Goal: Transaction & Acquisition: Purchase product/service

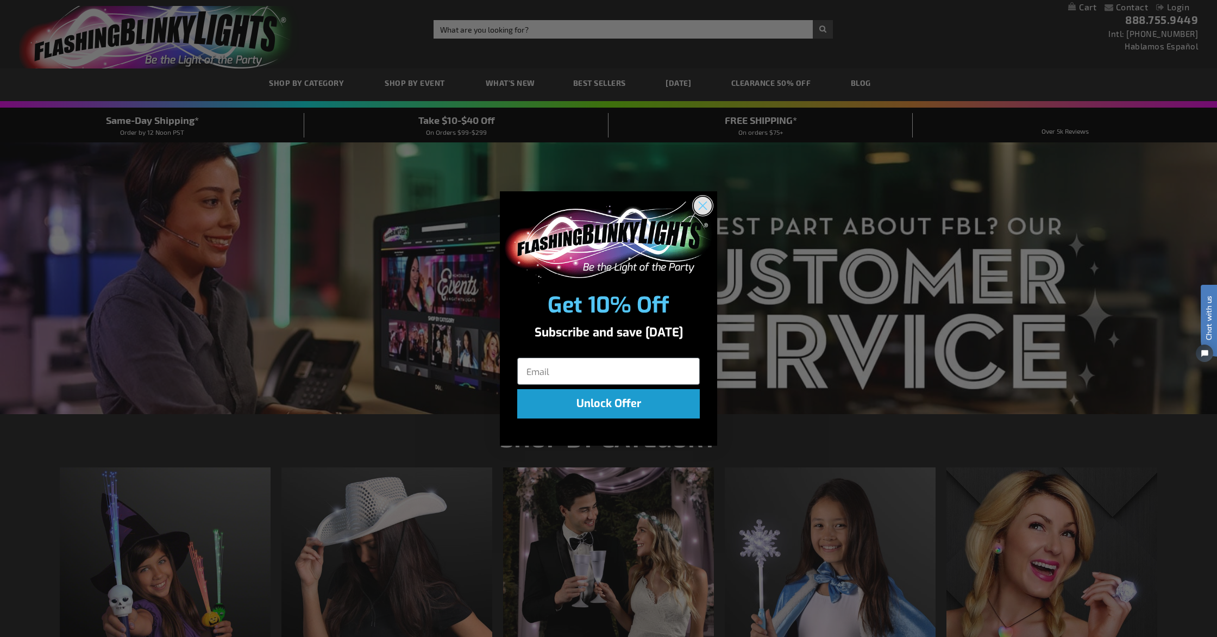
click at [702, 204] on icon "Close dialog" at bounding box center [703, 206] width 8 height 8
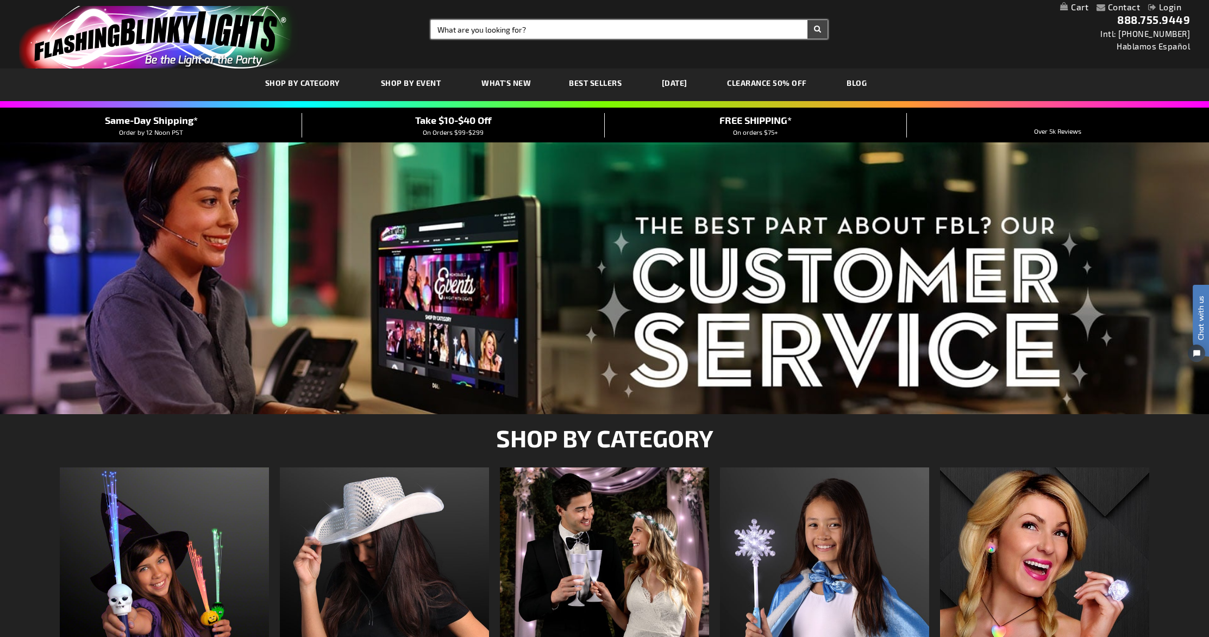
click at [492, 28] on input "Search" at bounding box center [629, 29] width 397 height 18
type input "fleur de lis bead necklace light up"
click at [808, 20] on button "Search" at bounding box center [818, 29] width 20 height 18
click at [819, 30] on button "Search" at bounding box center [818, 29] width 20 height 18
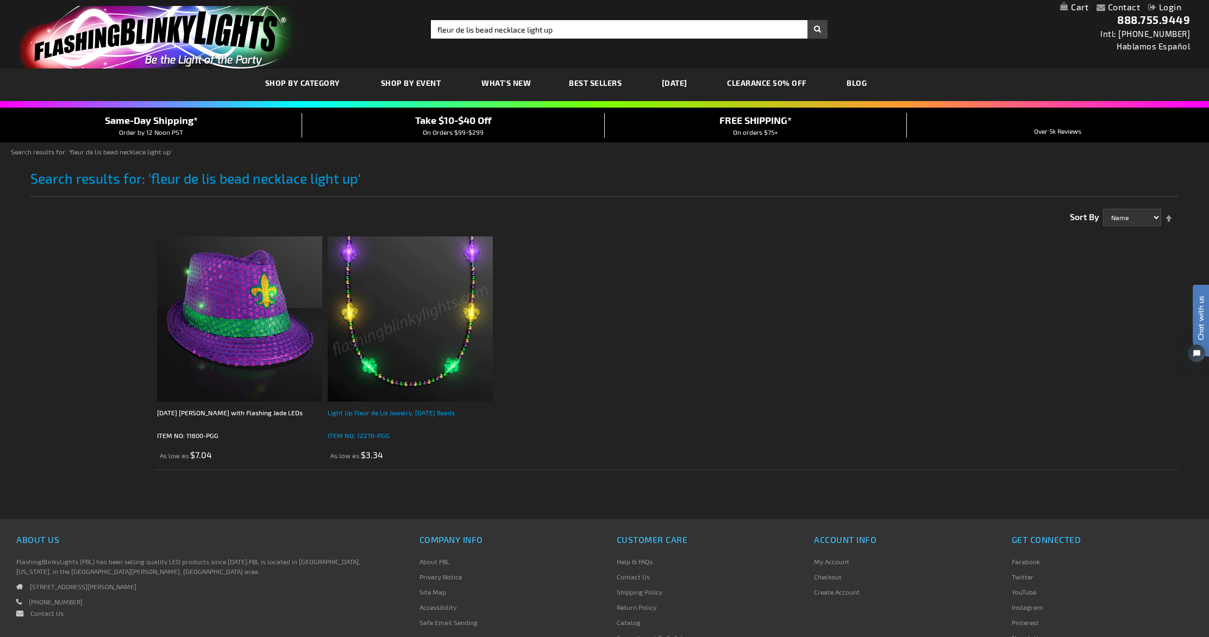
click at [430, 412] on div "Light Up Fleur de Lis Jewelry, [DATE] Beads" at bounding box center [410, 418] width 165 height 22
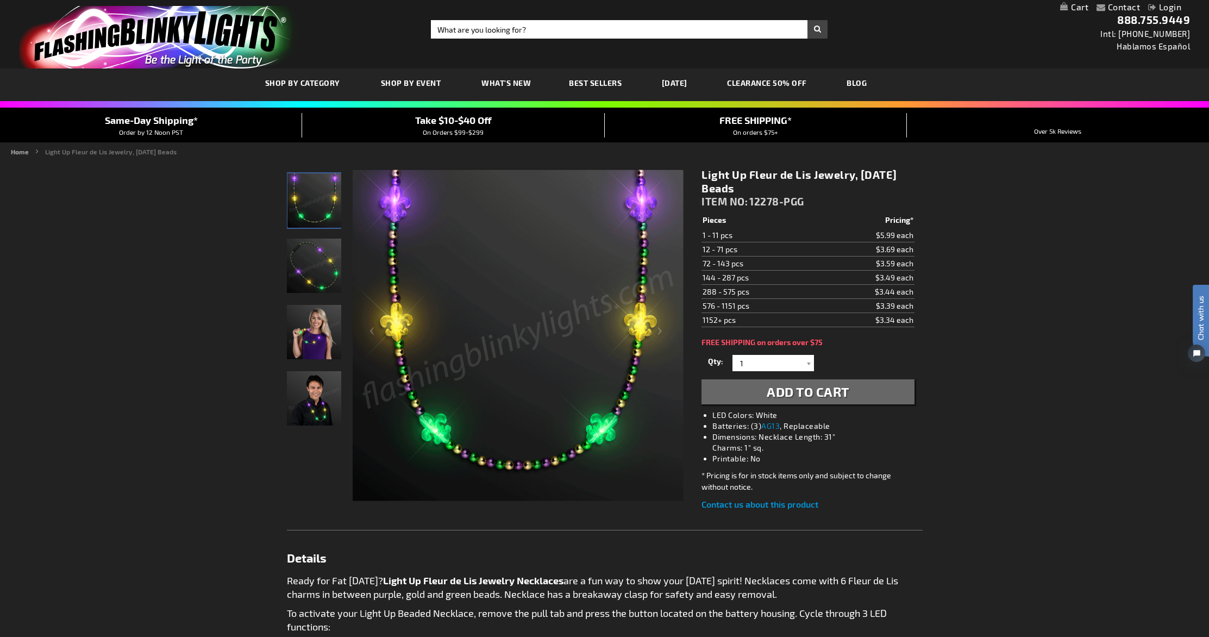
drag, startPoint x: 811, startPoint y: 362, endPoint x: 802, endPoint y: 364, distance: 8.8
click at [809, 362] on div at bounding box center [808, 363] width 11 height 16
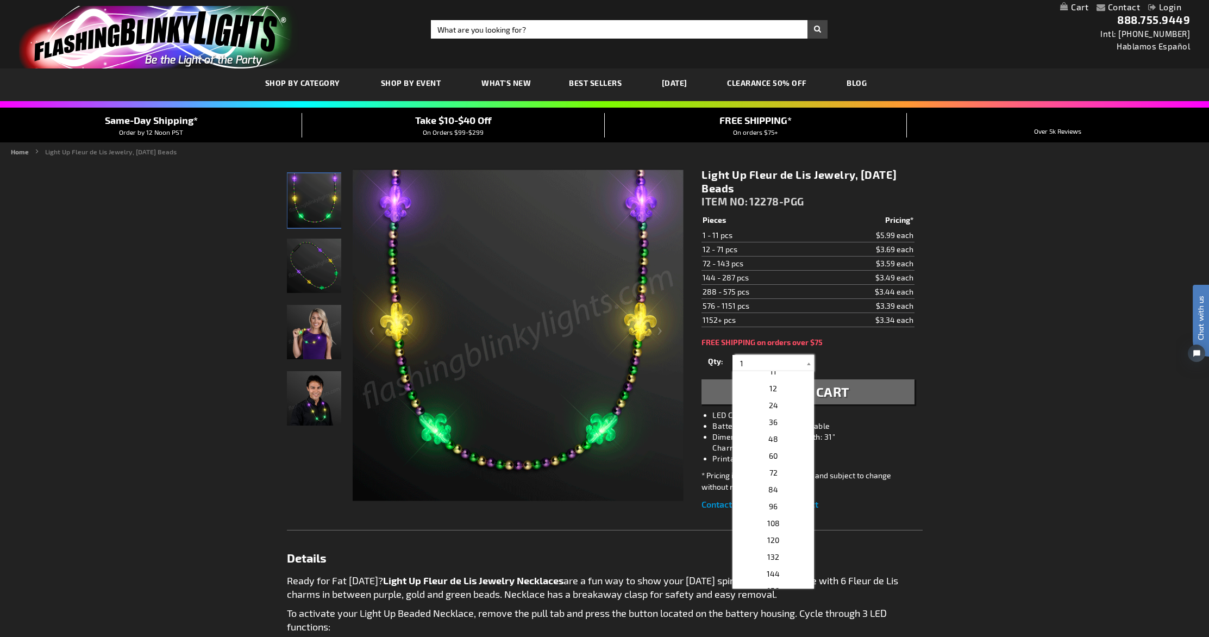
scroll to position [197, 0]
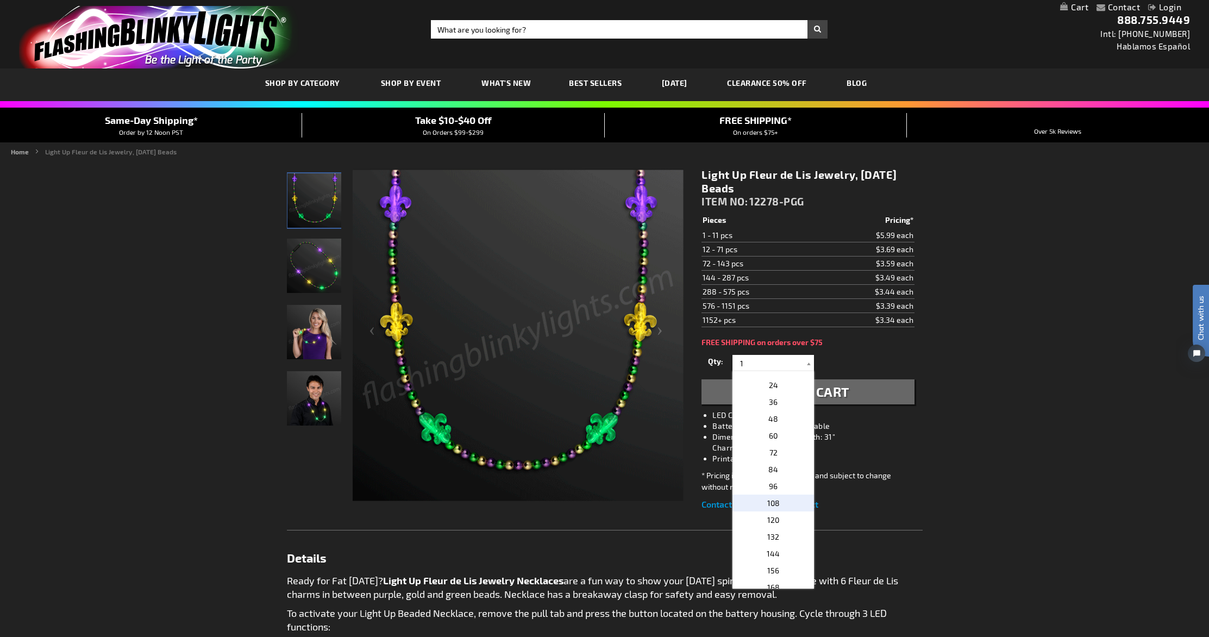
click at [772, 502] on span "108" at bounding box center [773, 502] width 12 height 9
type input "108"
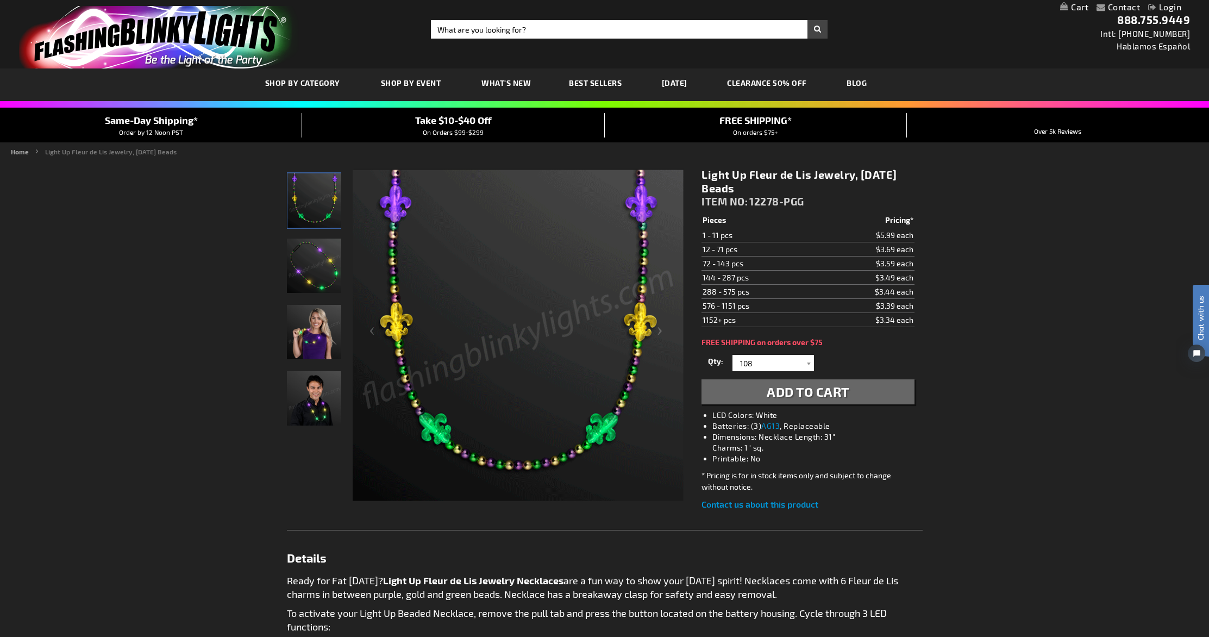
click at [784, 386] on span "Add to Cart" at bounding box center [808, 392] width 83 height 16
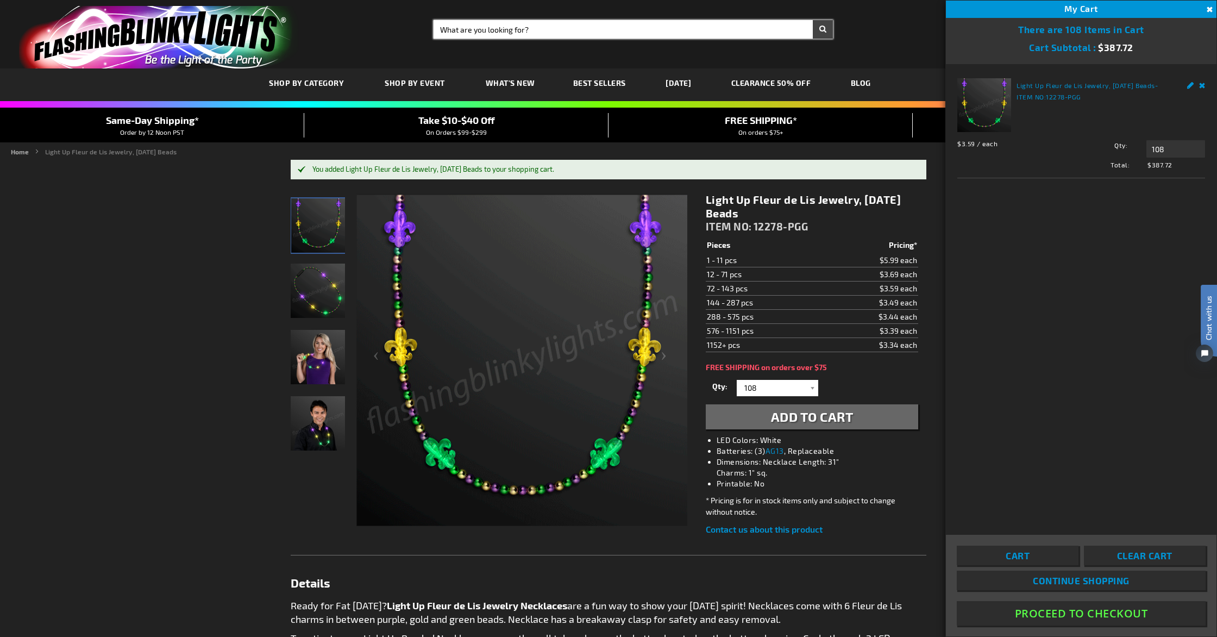
click at [535, 30] on input "Search" at bounding box center [633, 29] width 399 height 18
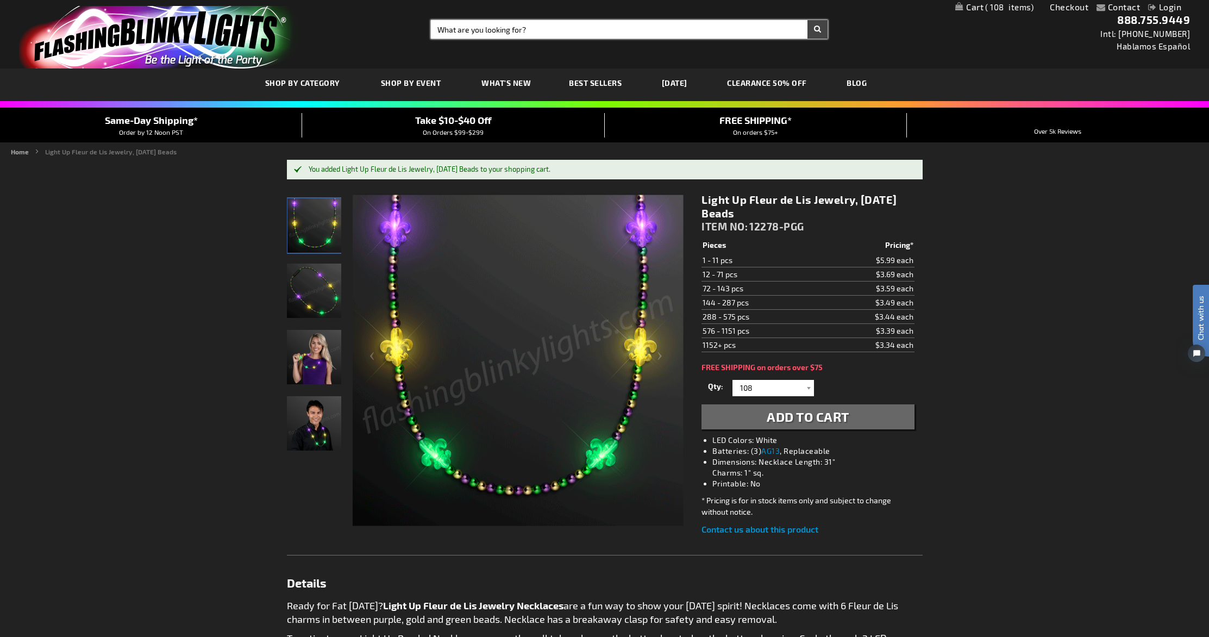
click at [590, 26] on input "Search" at bounding box center [629, 29] width 397 height 18
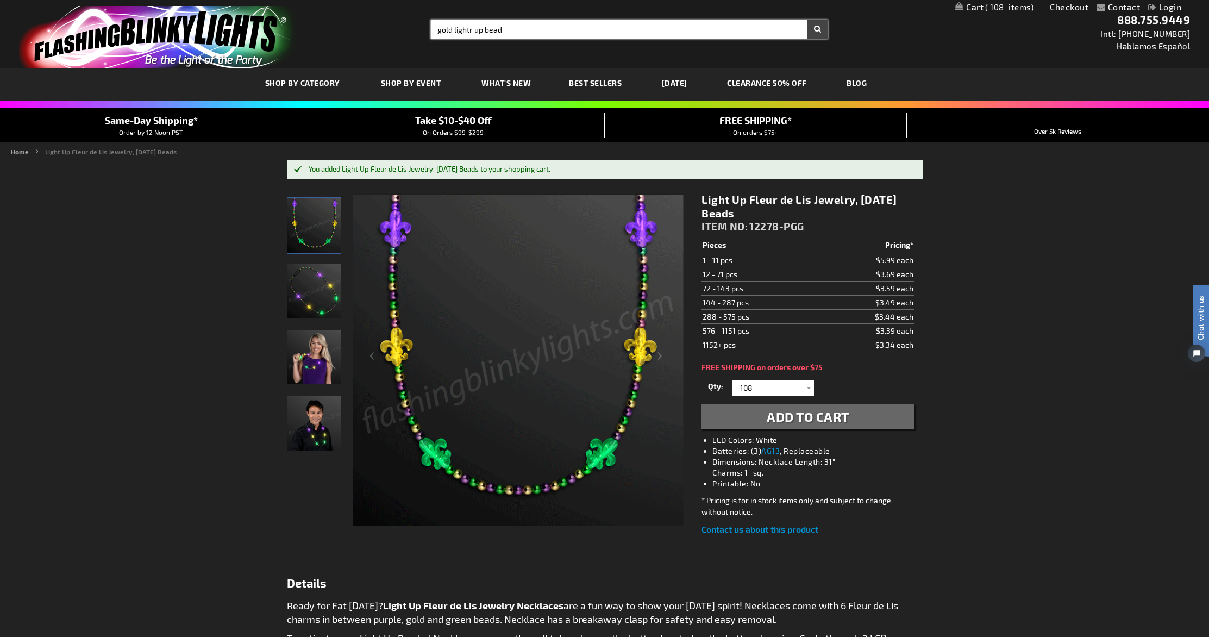
drag, startPoint x: 474, startPoint y: 30, endPoint x: 506, endPoint y: 45, distance: 35.0
click at [474, 30] on input "gold lightr up bead" at bounding box center [629, 29] width 397 height 18
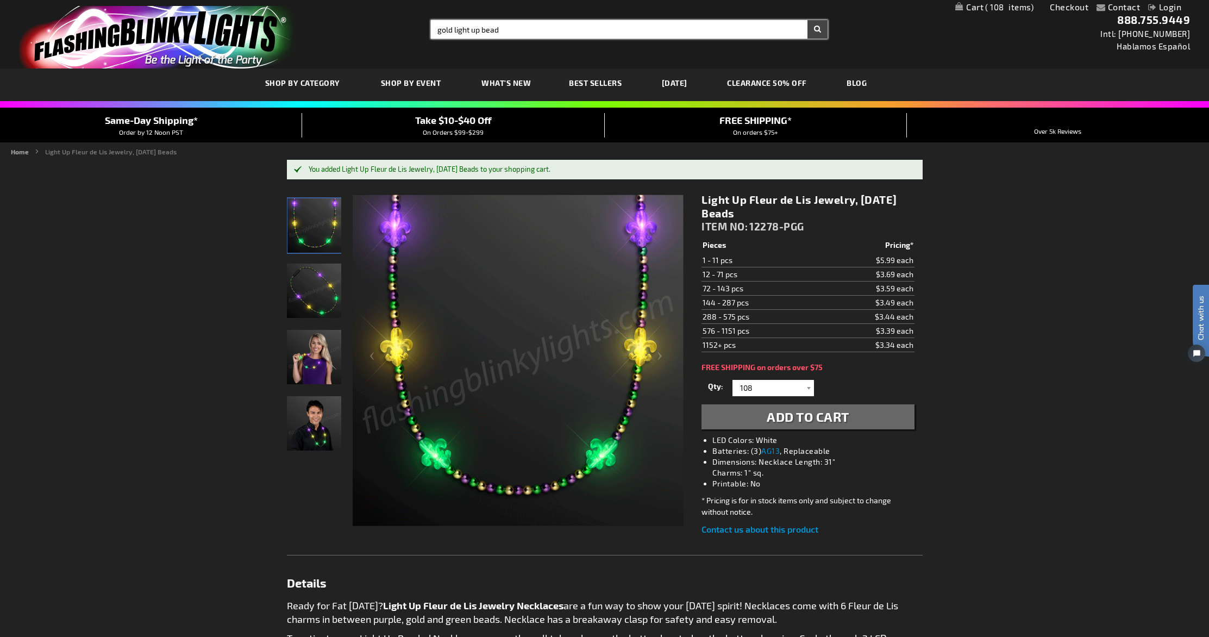
click at [521, 28] on input "gold light up bead" at bounding box center [629, 29] width 397 height 18
type input "gold light up bead necklace"
click at [808, 20] on button "Search" at bounding box center [818, 29] width 20 height 18
click at [813, 29] on button "Search" at bounding box center [818, 29] width 20 height 18
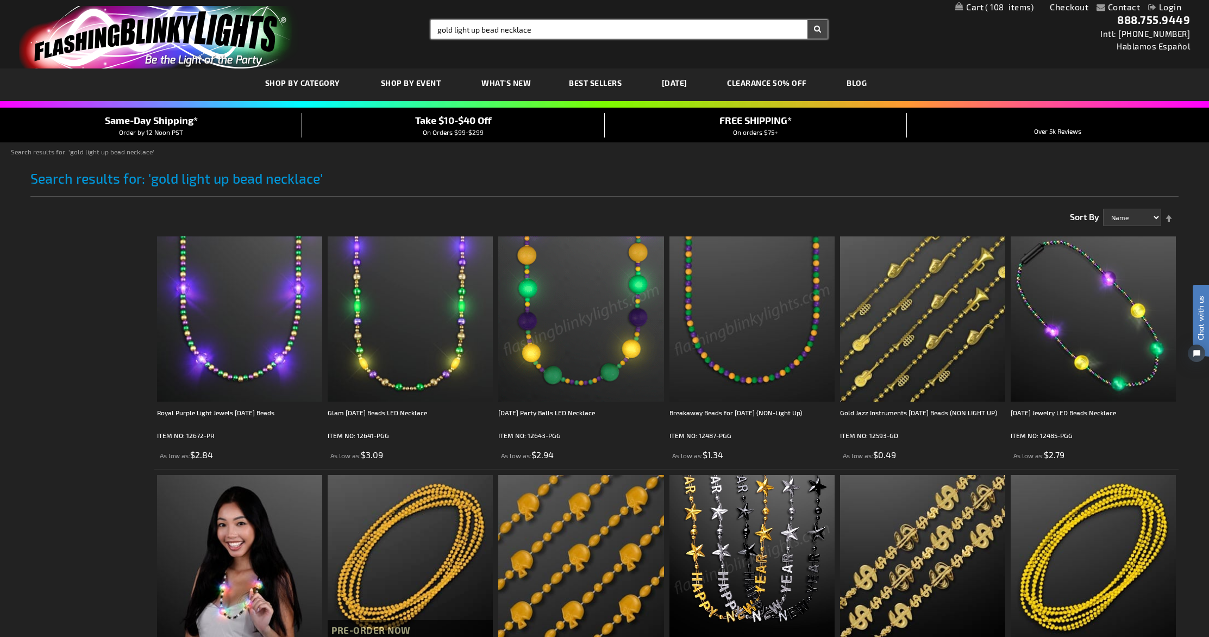
drag, startPoint x: 453, startPoint y: 31, endPoint x: 421, endPoint y: 32, distance: 32.1
click at [421, 32] on div "Toggle Nav Search Search gold light up bead necklace × Search 888.755.9449 Intl…" at bounding box center [604, 34] width 1209 height 68
type input "light up bead necklace"
click at [808, 20] on button "Search" at bounding box center [818, 29] width 20 height 18
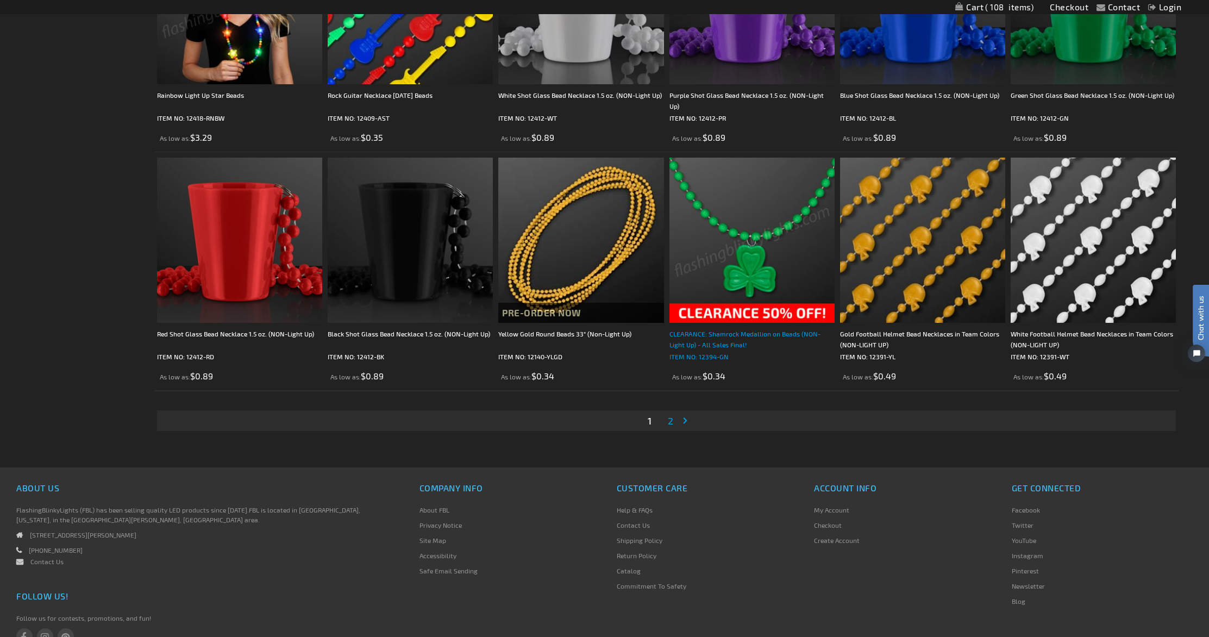
scroll to position [2305, 0]
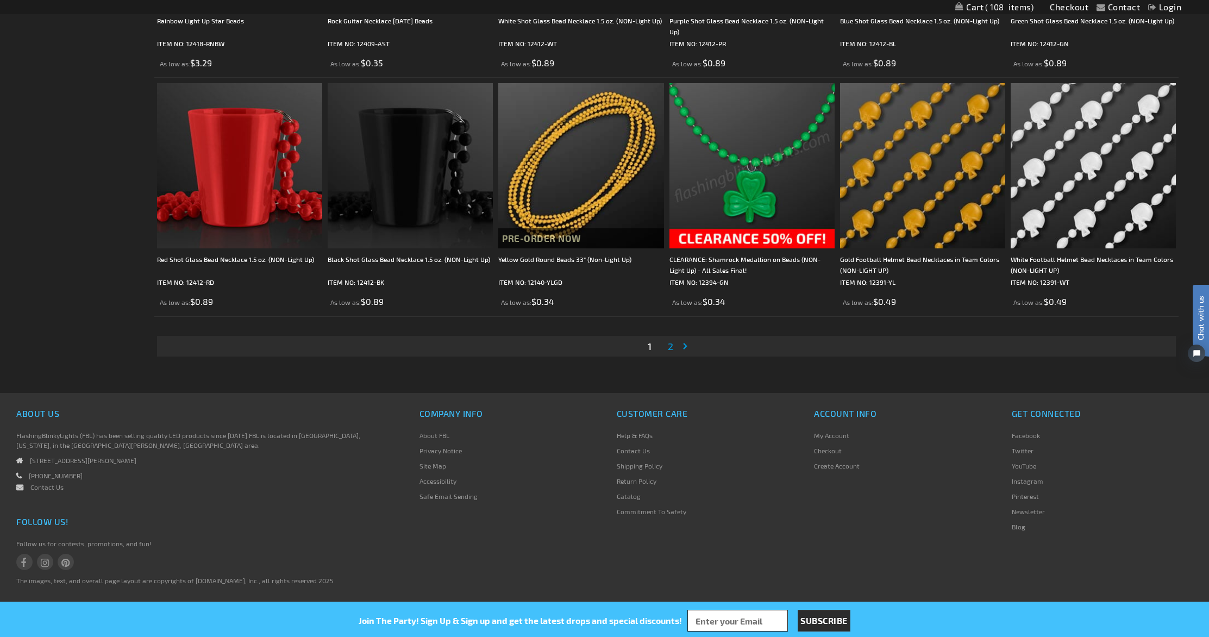
click at [672, 345] on span "2" at bounding box center [670, 346] width 5 height 12
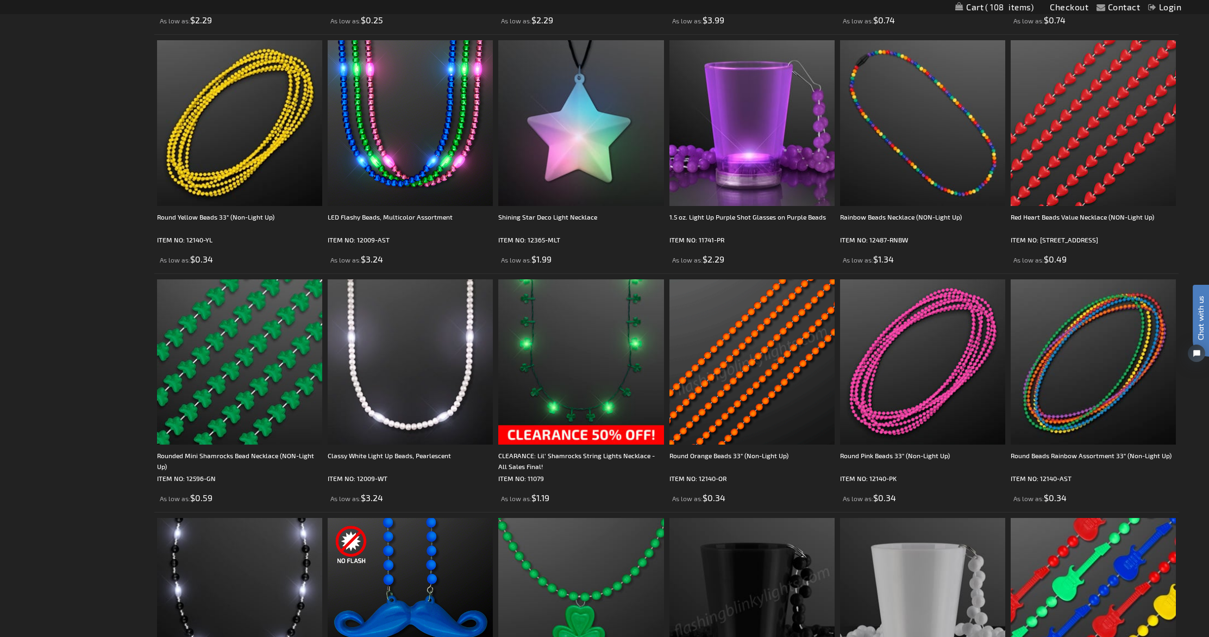
scroll to position [616, 0]
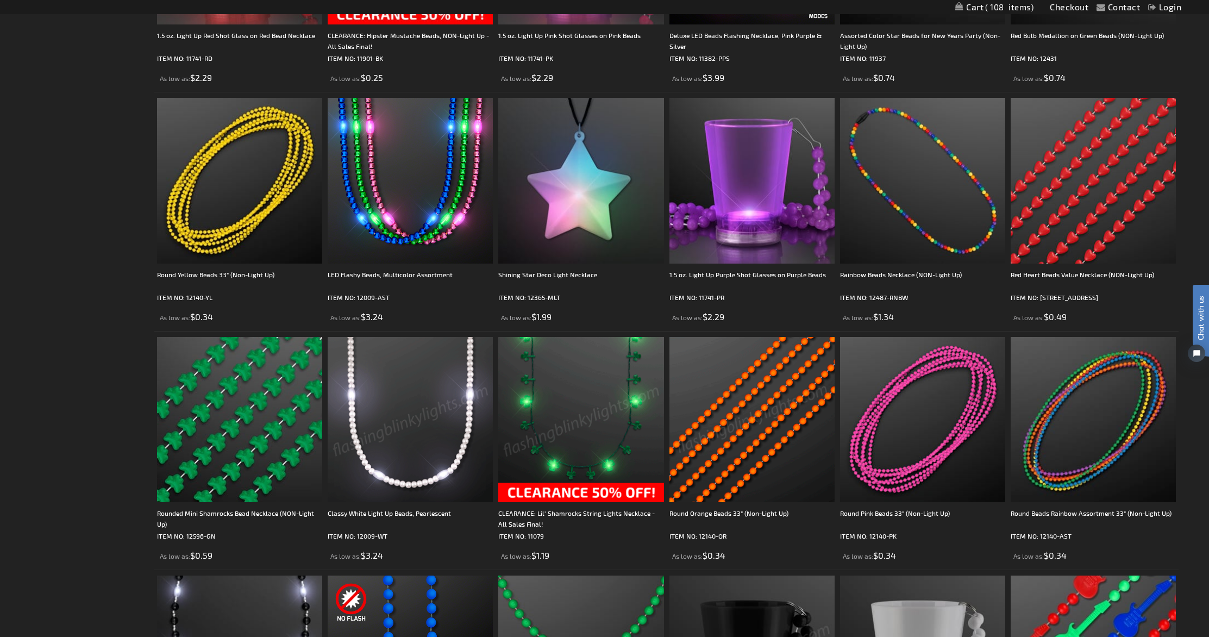
drag, startPoint x: 453, startPoint y: 399, endPoint x: 525, endPoint y: 401, distance: 71.8
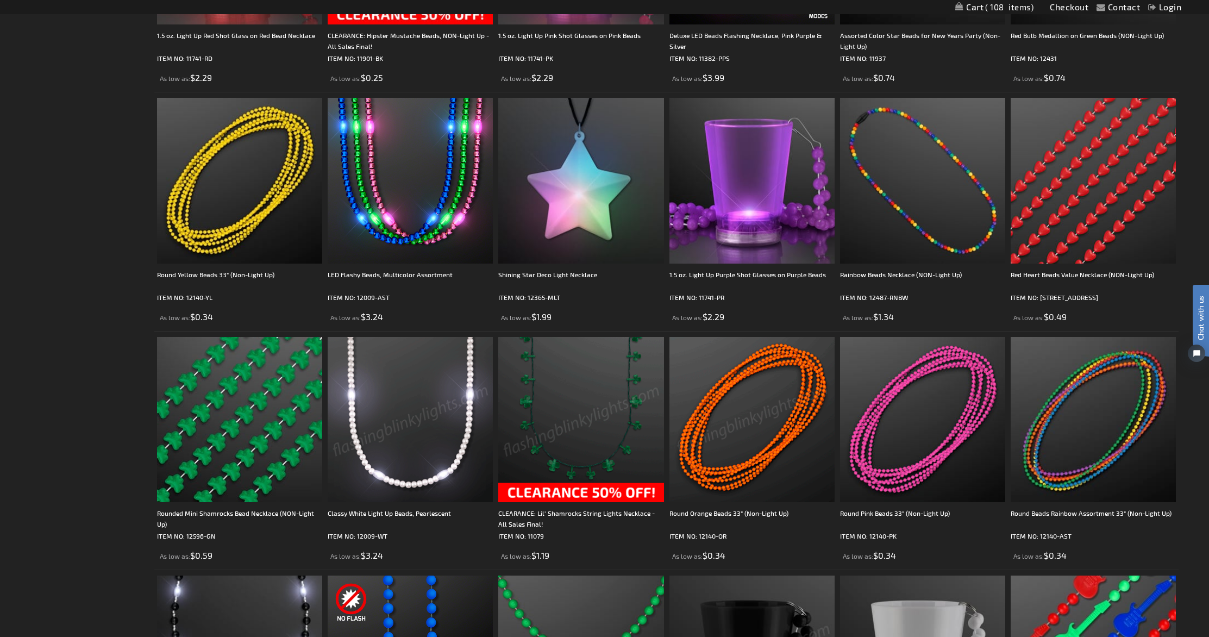
click at [453, 399] on img at bounding box center [410, 419] width 165 height 165
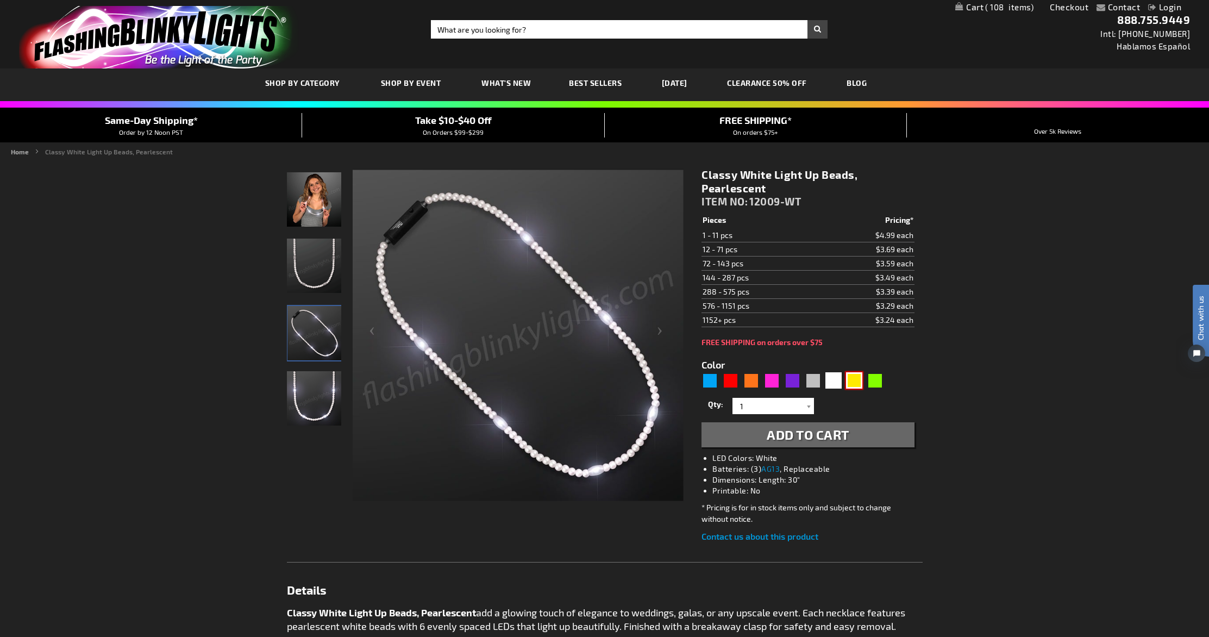
click at [854, 380] on div "Yellow" at bounding box center [854, 380] width 16 height 16
type input "5647"
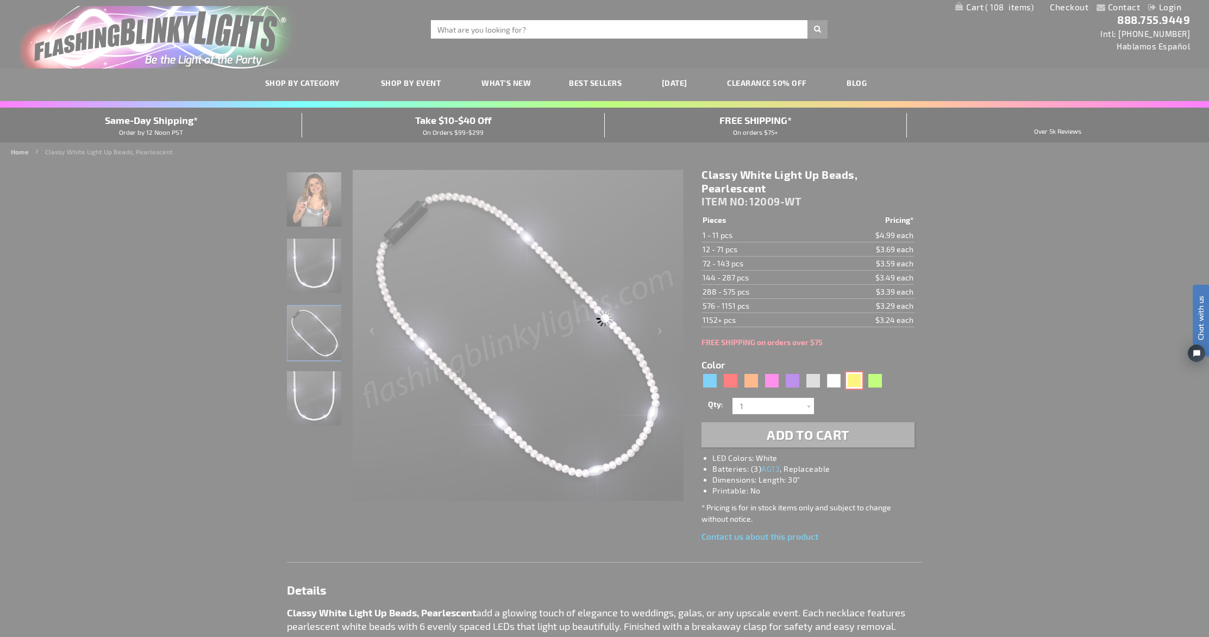
type input "12009-YL"
type input "Customize - Groovy Golden Yellow LED Party Beads - ITEM NO: 12009-YL"
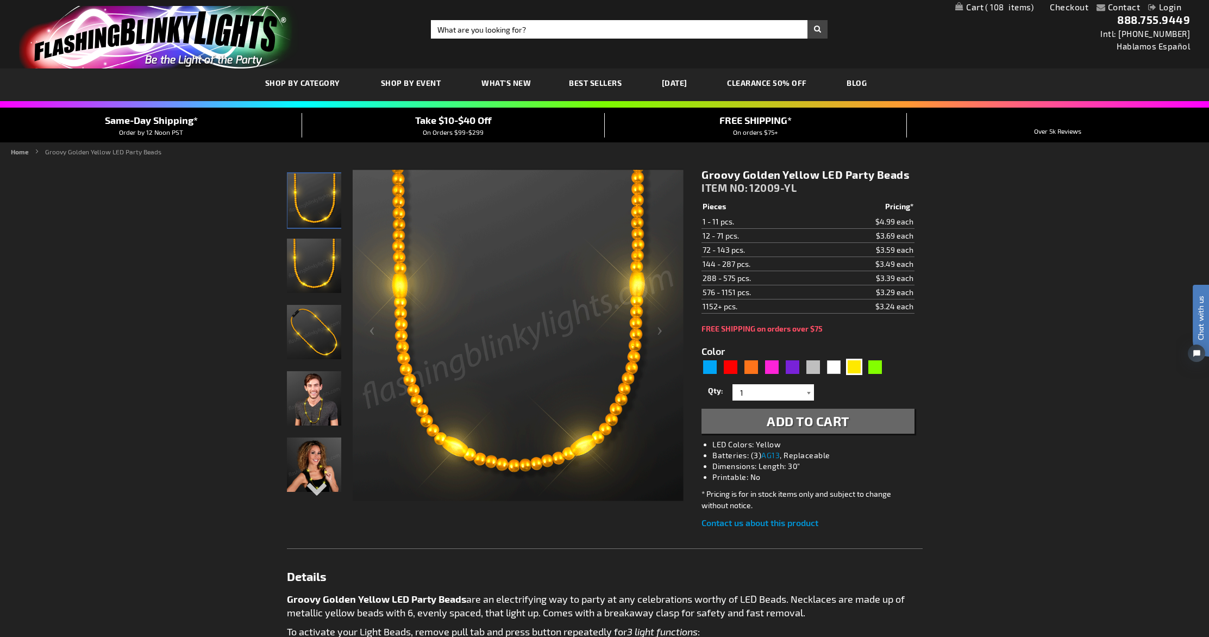
click at [809, 392] on div at bounding box center [808, 392] width 11 height 16
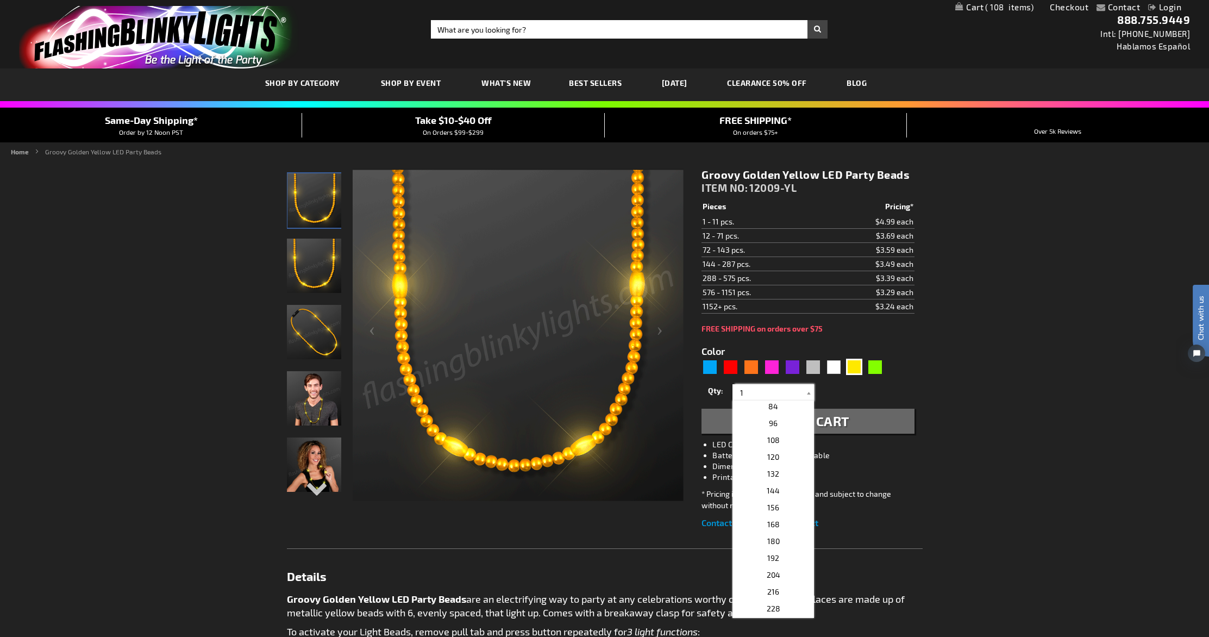
scroll to position [292, 0]
click at [772, 506] on span "156" at bounding box center [773, 504] width 12 height 9
type input "156"
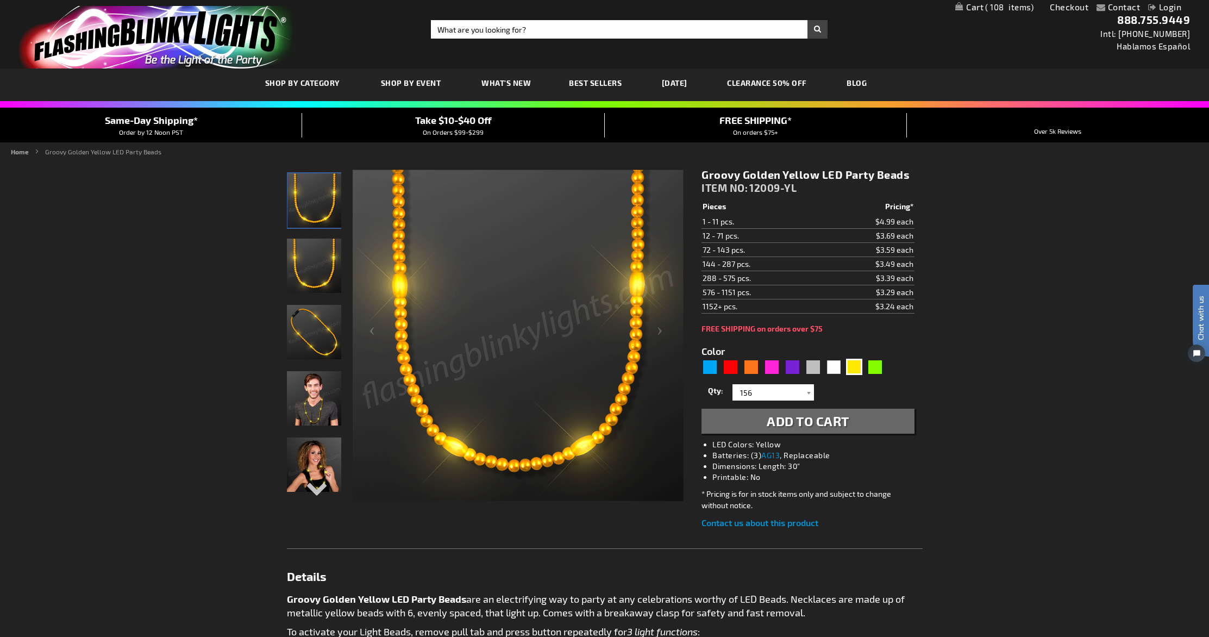
click at [794, 417] on span "Add to Cart" at bounding box center [808, 421] width 83 height 16
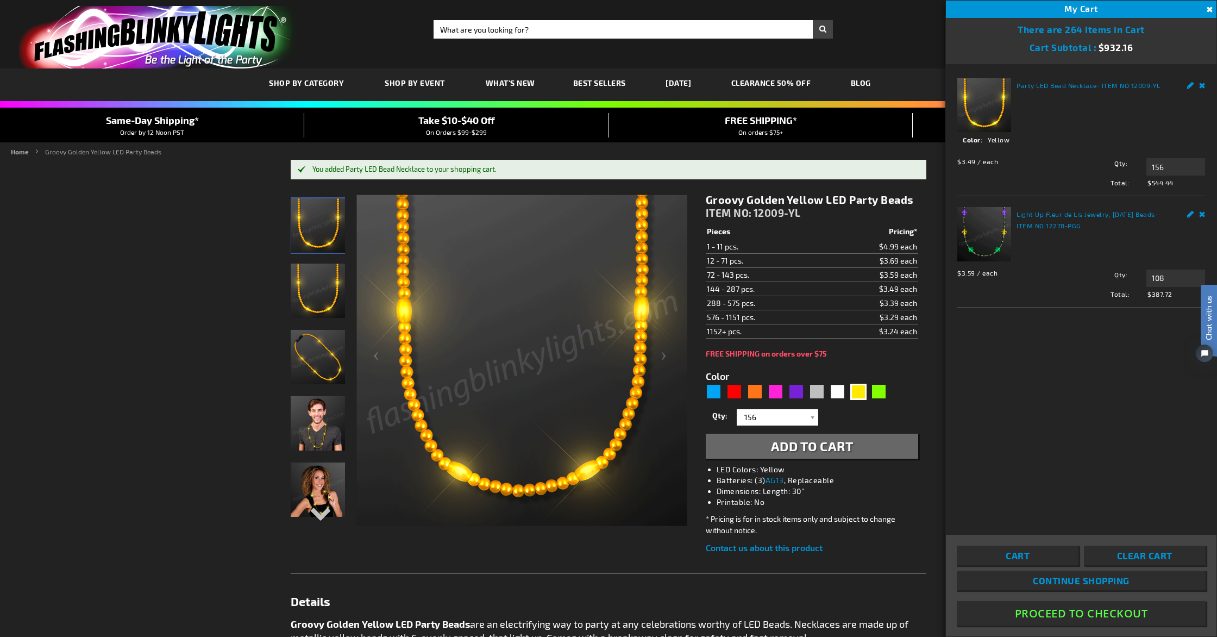
click at [1055, 615] on button "Proceed To Checkout" at bounding box center [1081, 613] width 249 height 24
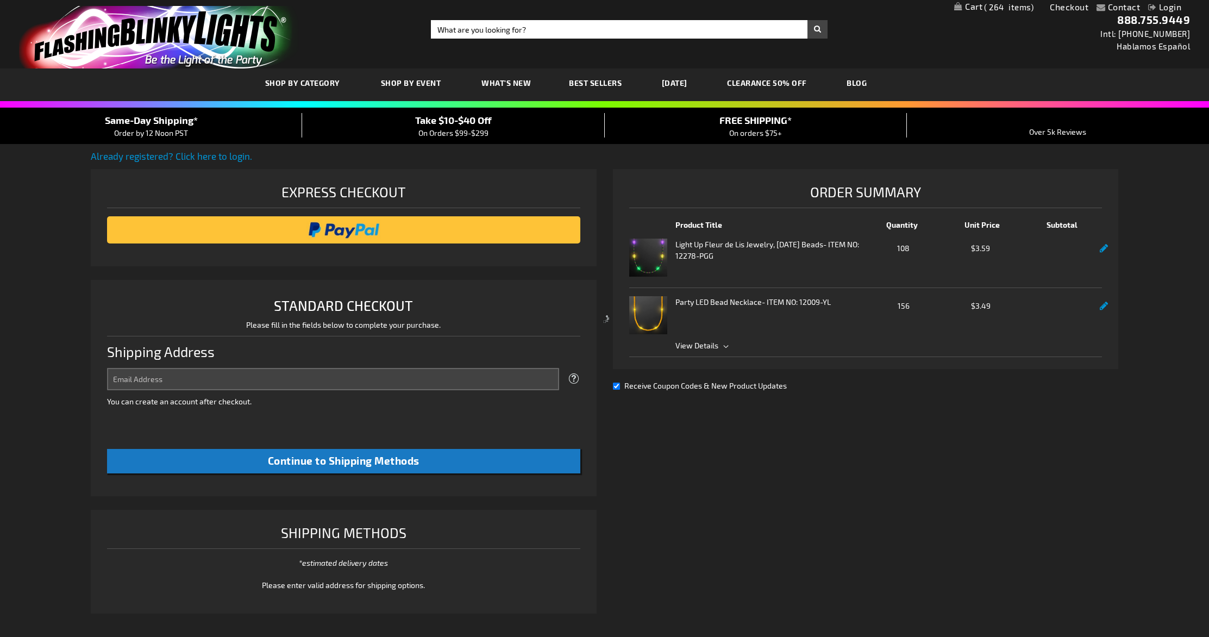
select select "US"
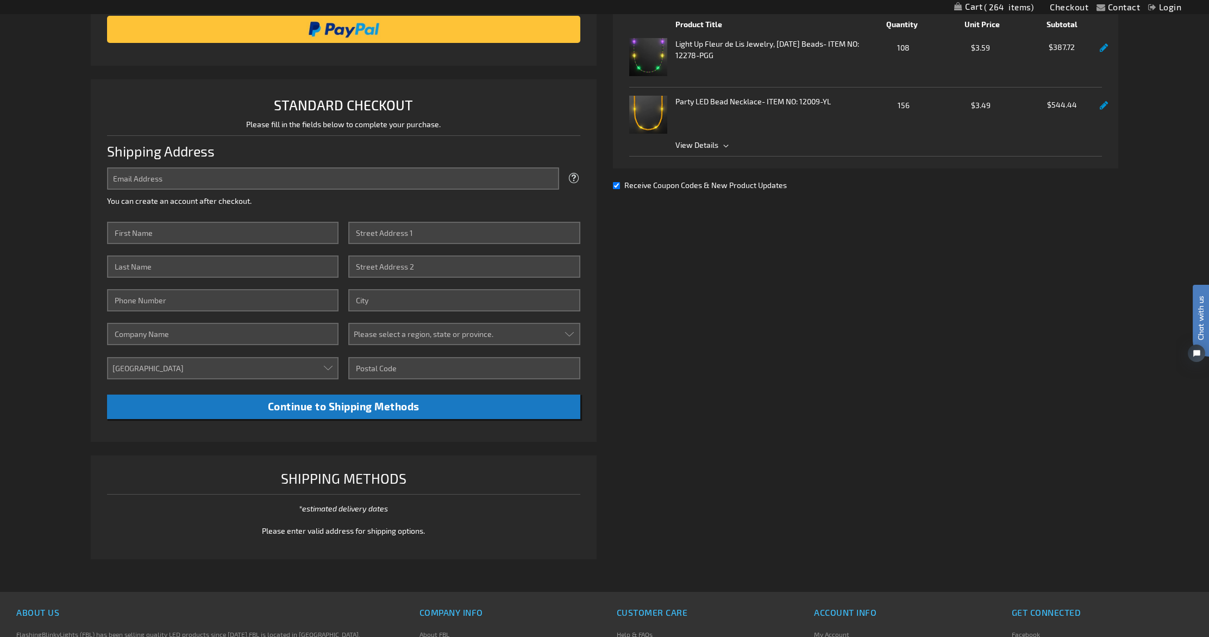
scroll to position [64, 0]
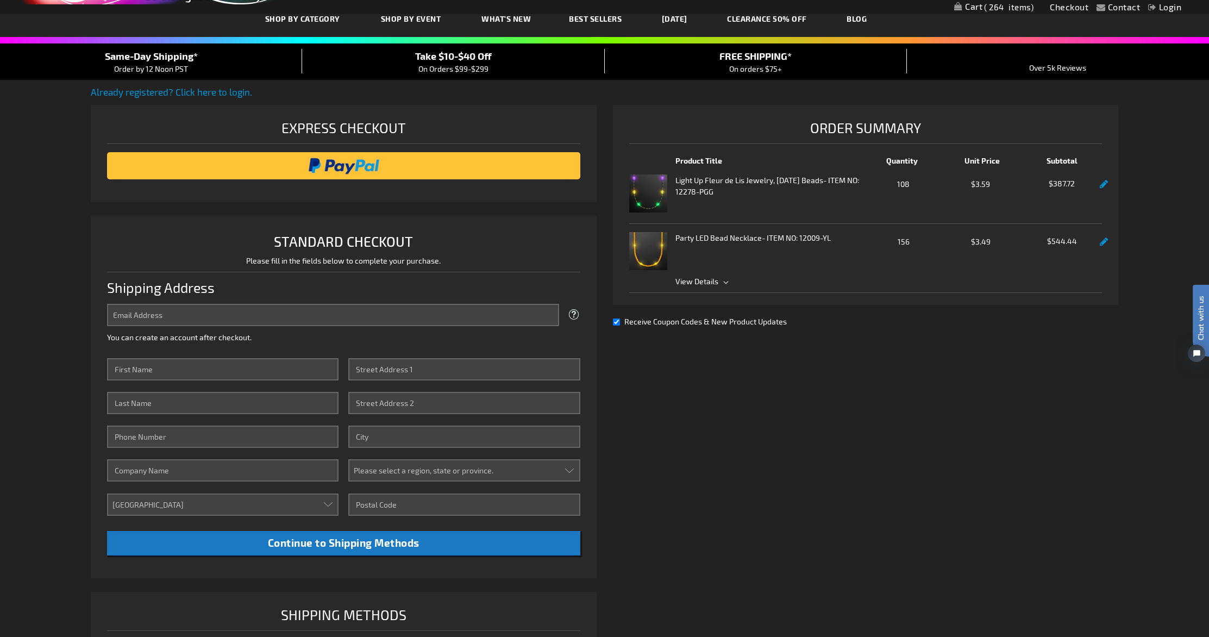
click at [723, 281] on span "View Details" at bounding box center [888, 281] width 427 height 11
click at [727, 281] on span "View Details" at bounding box center [888, 281] width 427 height 11
click at [1175, 7] on link "Login" at bounding box center [1164, 7] width 33 height 10
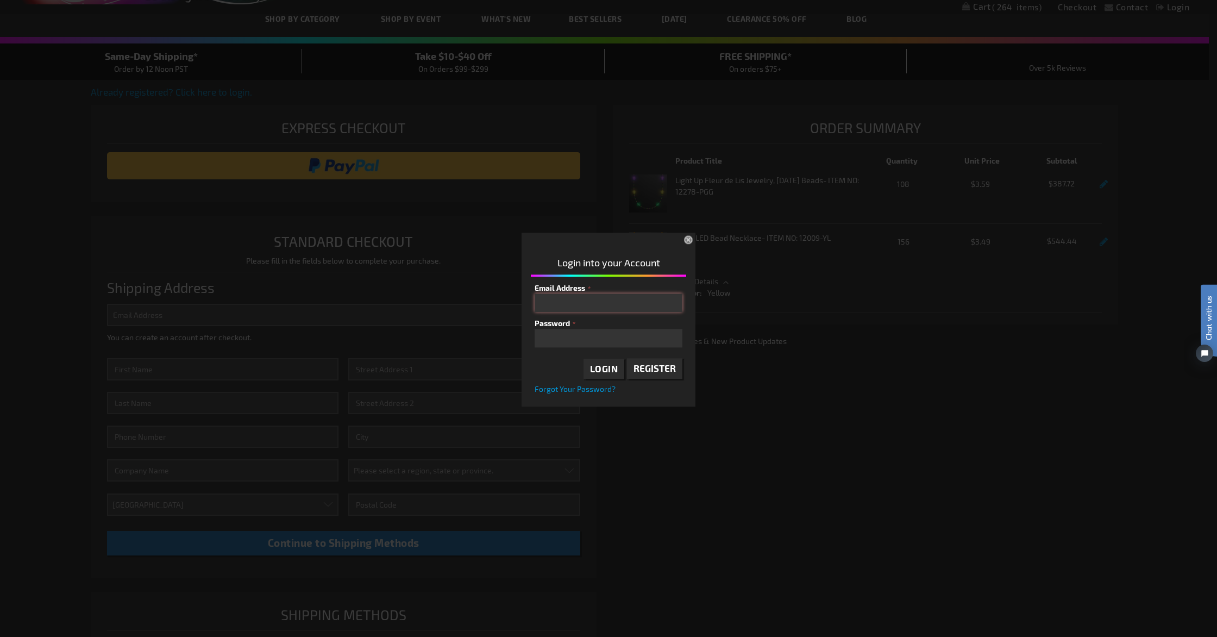
click at [553, 307] on input "Email Address" at bounding box center [609, 302] width 148 height 18
click at [687, 239] on button "×" at bounding box center [690, 241] width 24 height 24
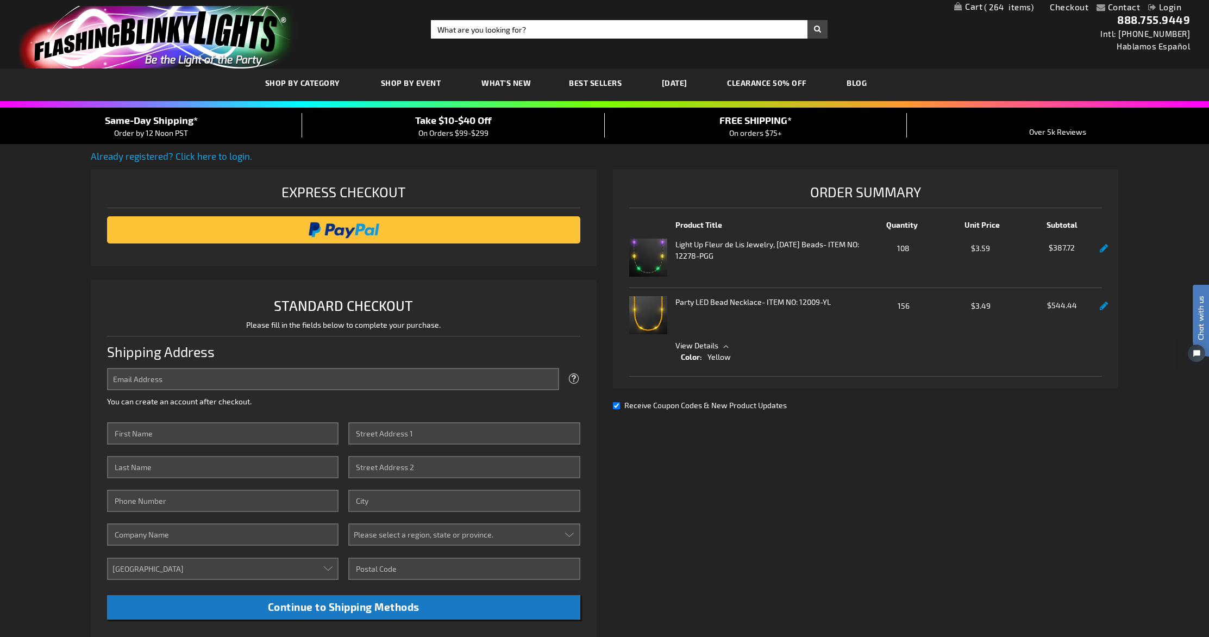
scroll to position [1, 0]
click at [212, 154] on link "Already registered? Click here to login." at bounding box center [171, 155] width 161 height 11
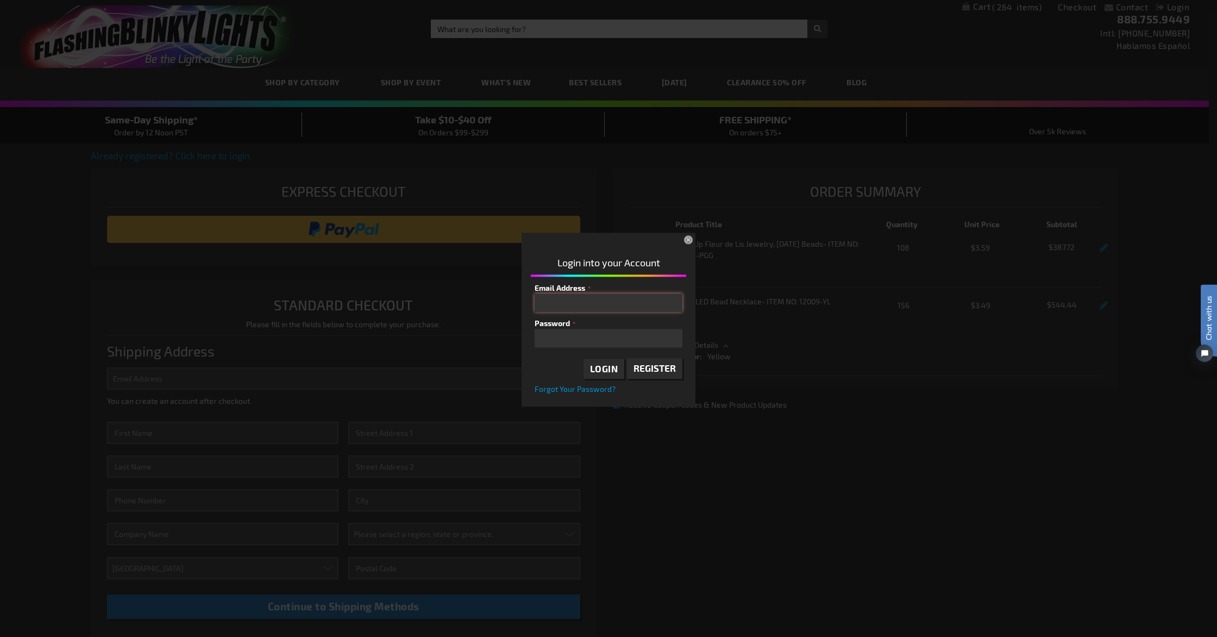
click at [565, 305] on input "Email Address" at bounding box center [609, 302] width 148 height 18
click at [617, 372] on span "Login" at bounding box center [604, 368] width 28 height 11
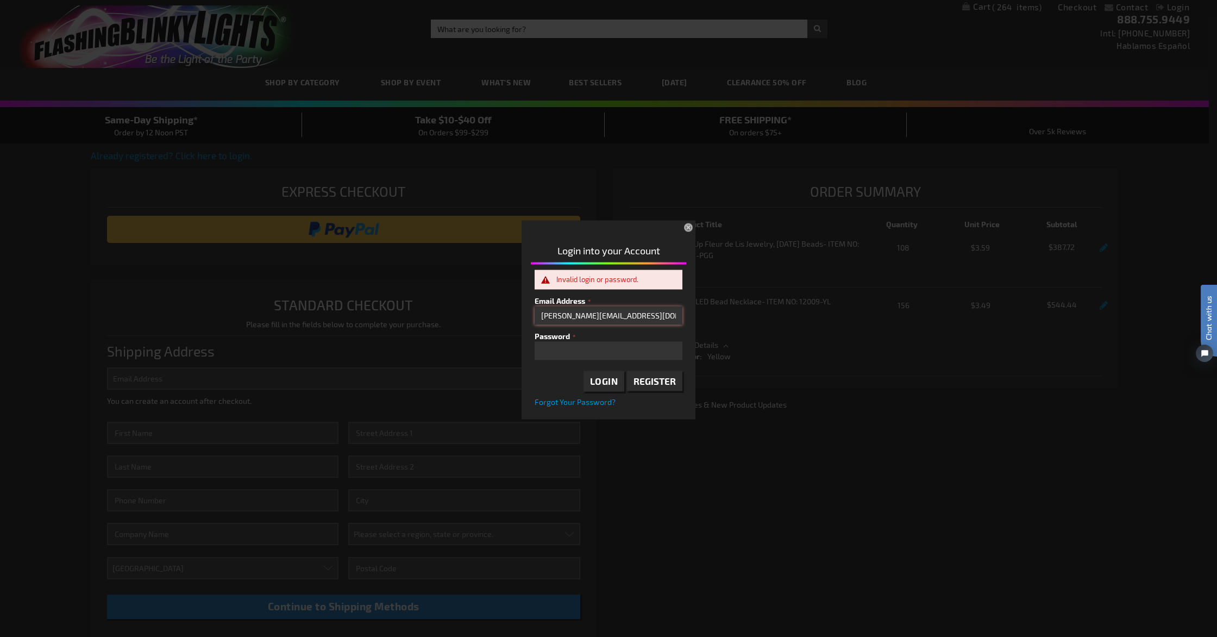
drag, startPoint x: 560, startPoint y: 318, endPoint x: 533, endPoint y: 317, distance: 27.7
click at [533, 317] on div "Invalid login or password. Email Address adam@zeventco.com Password Login Regis…" at bounding box center [608, 338] width 155 height 137
type input "susan@zeventco.com"
click at [522, 351] on div "Login into your Account Invalid login or password. Email Address susan@zeventco…" at bounding box center [609, 323] width 174 height 188
click at [609, 385] on span "Login" at bounding box center [604, 381] width 28 height 11
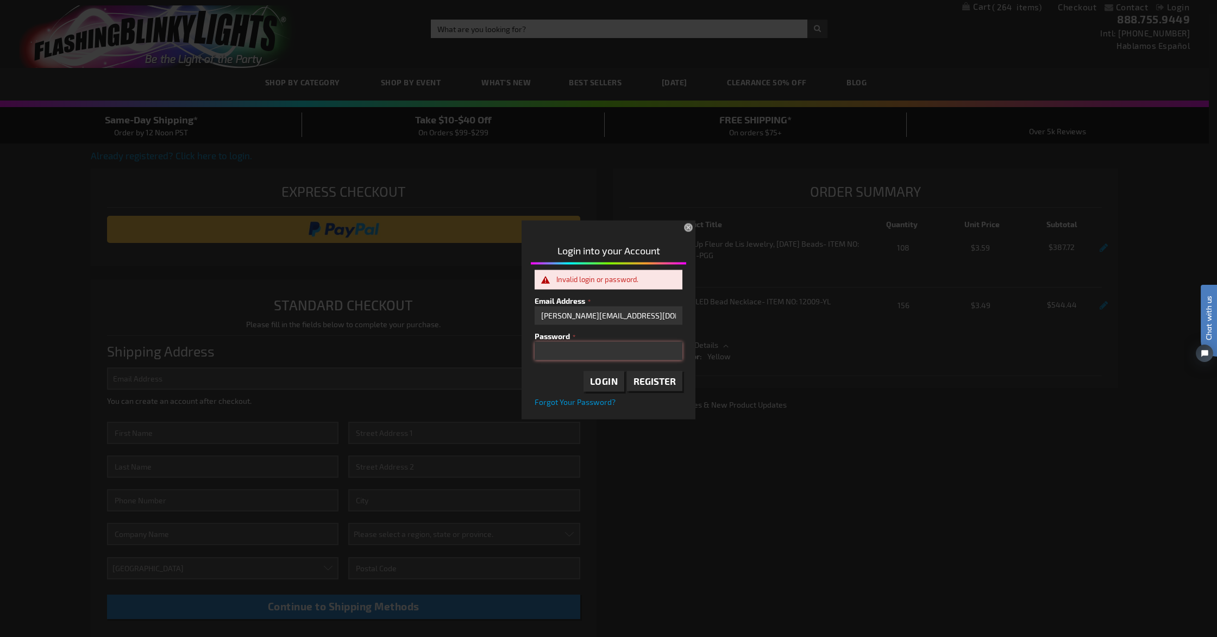
click at [478, 342] on div "Please complete your information below to login. Please complete your informati…" at bounding box center [608, 319] width 1209 height 202
drag, startPoint x: 605, startPoint y: 316, endPoint x: 424, endPoint y: 315, distance: 180.4
click at [424, 315] on div "Please complete your information below to login. Please complete your informati…" at bounding box center [608, 319] width 1209 height 202
click at [646, 283] on div "Invalid login or password." at bounding box center [613, 280] width 115 height 9
click at [646, 281] on div "Invalid login or password." at bounding box center [613, 280] width 115 height 9
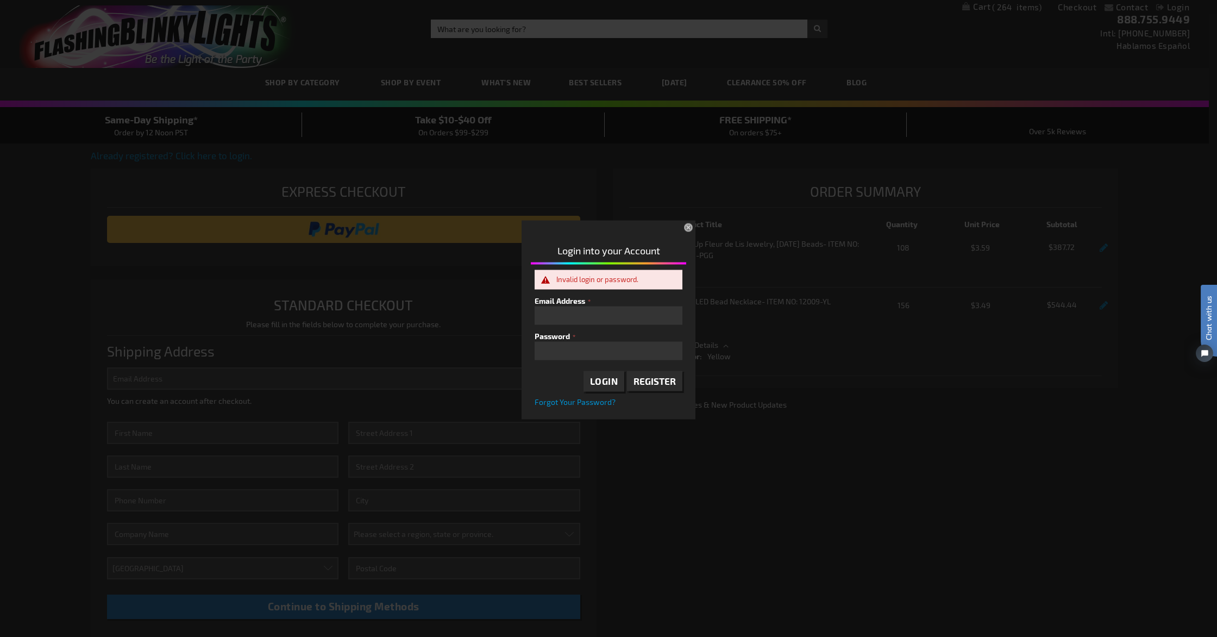
click at [646, 281] on div "Invalid login or password." at bounding box center [613, 280] width 115 height 9
click at [692, 227] on button "×" at bounding box center [690, 229] width 24 height 24
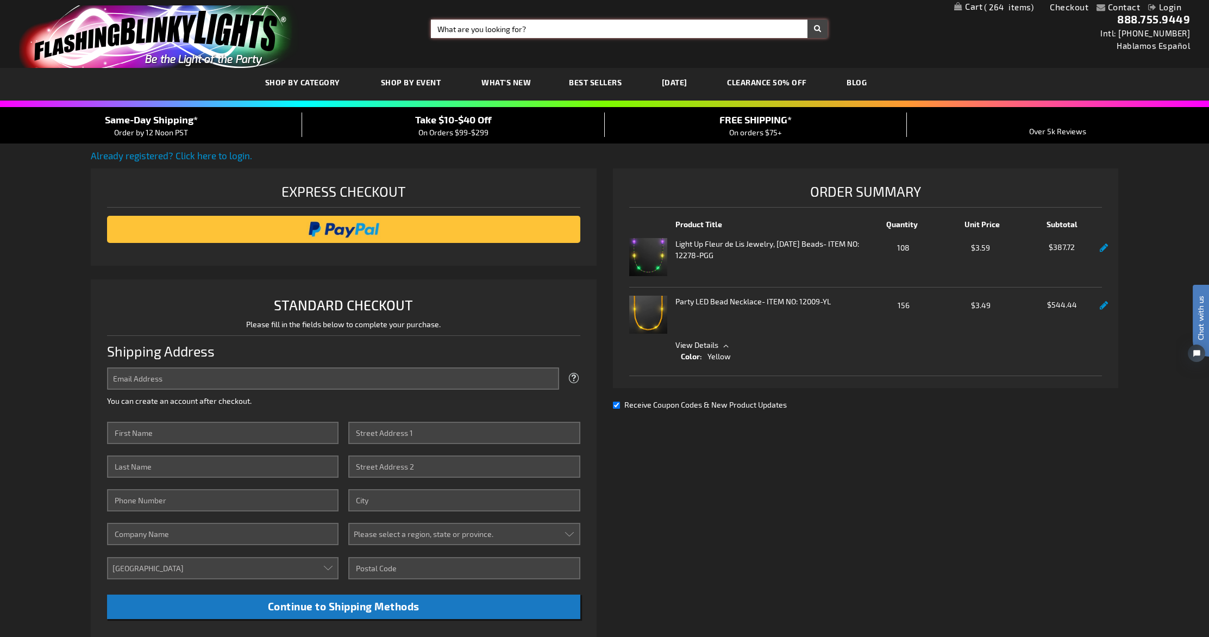
click at [529, 28] on input "Search" at bounding box center [629, 29] width 397 height 18
type input "tambourines"
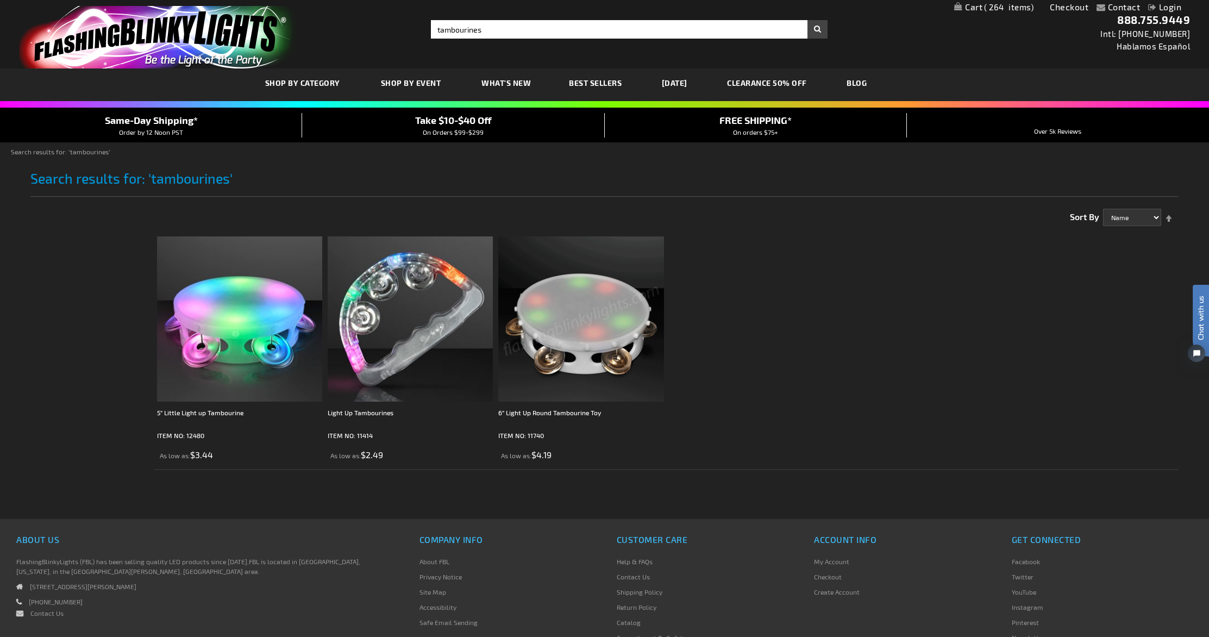
click at [611, 330] on img at bounding box center [580, 318] width 165 height 165
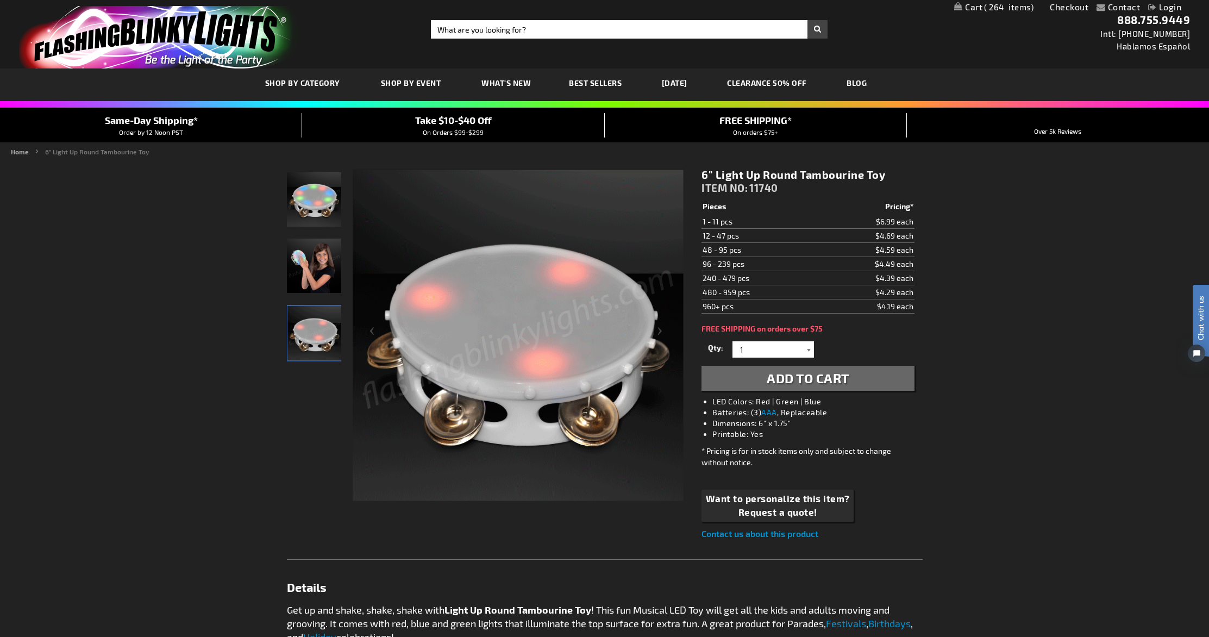
click at [809, 351] on div at bounding box center [808, 349] width 11 height 16
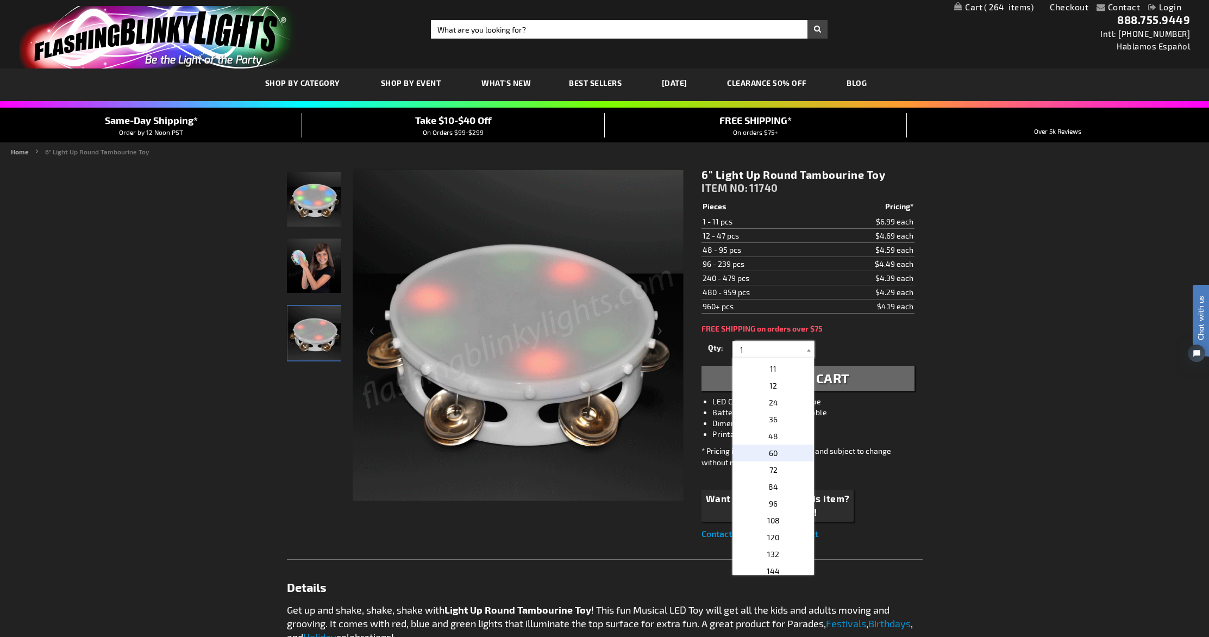
scroll to position [165, 0]
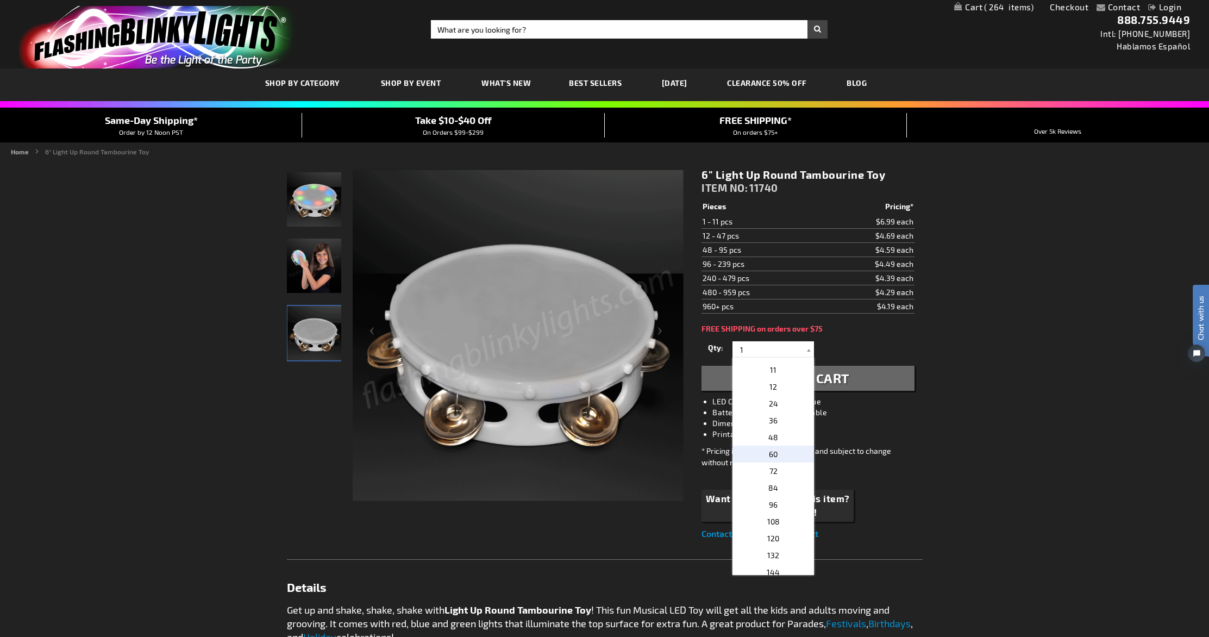
click at [780, 456] on p "60" at bounding box center [774, 454] width 82 height 17
type input "60"
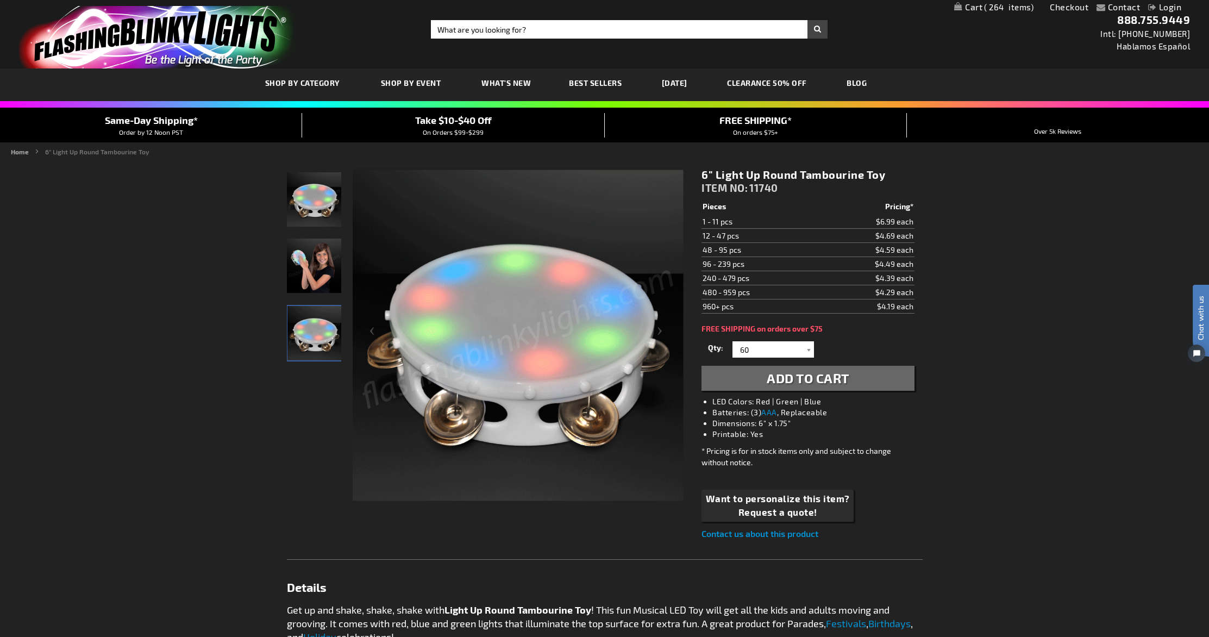
click at [843, 380] on span "Add to Cart" at bounding box center [808, 378] width 83 height 16
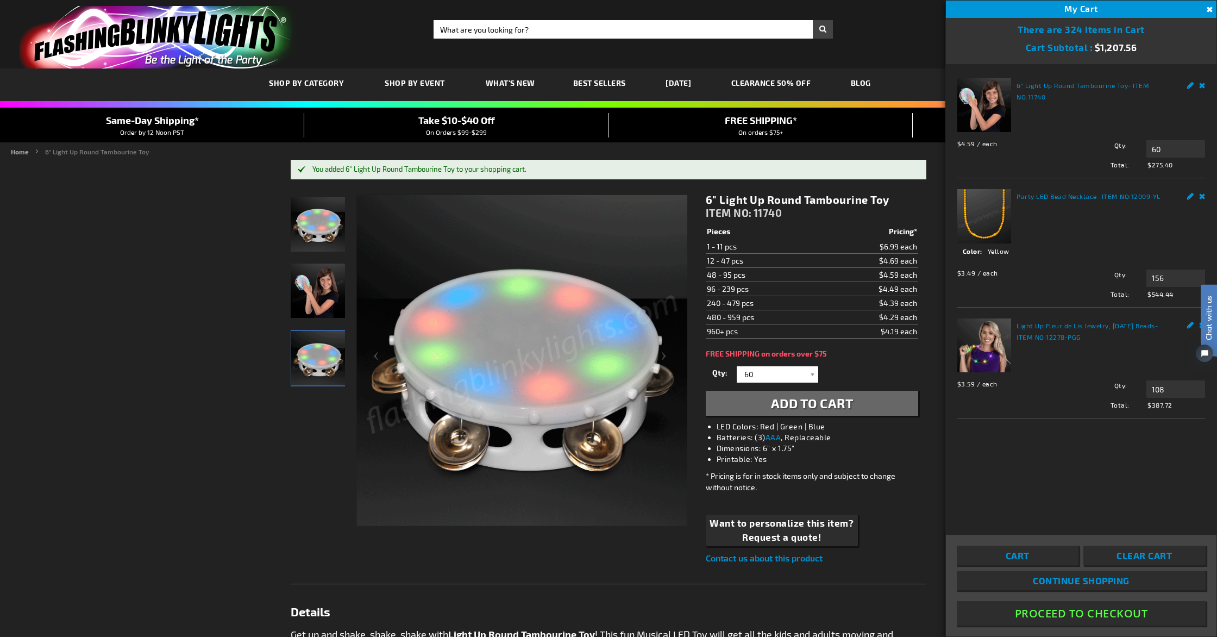
click at [1142, 612] on button "Proceed To Checkout" at bounding box center [1081, 613] width 249 height 24
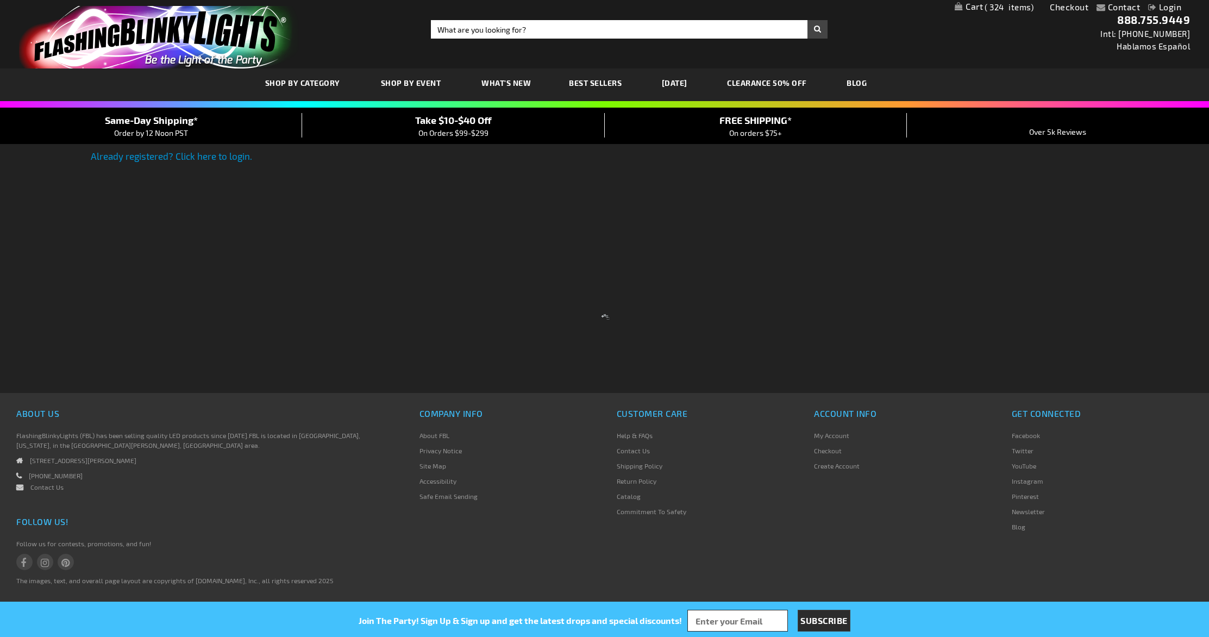
select select "US"
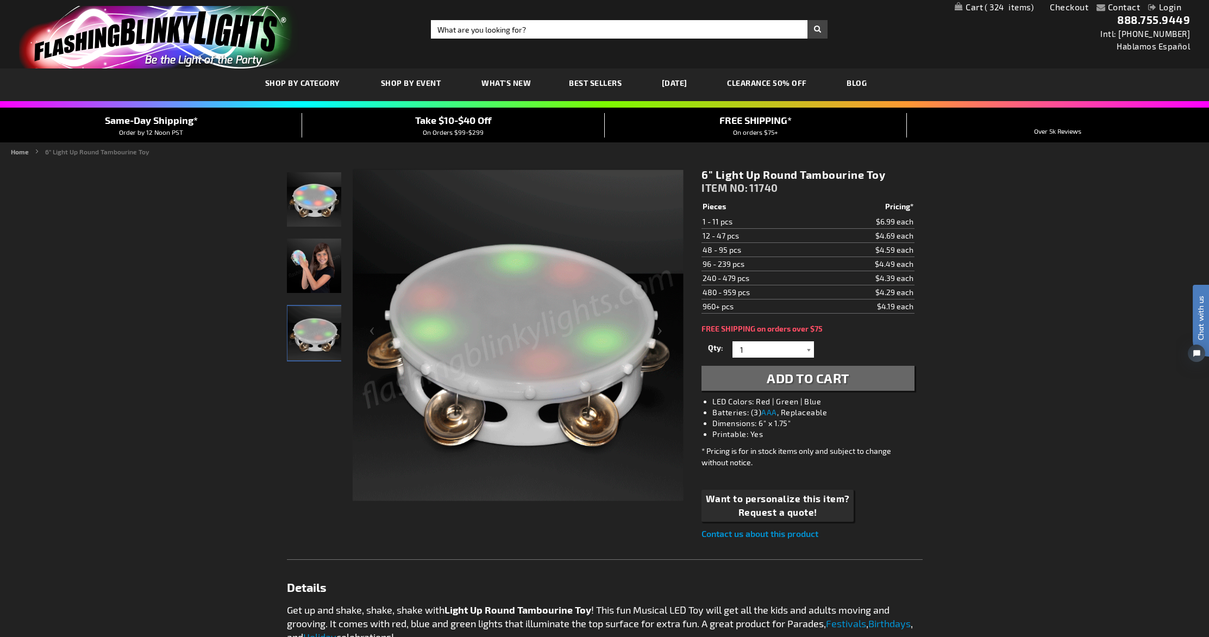
click at [808, 350] on div at bounding box center [808, 349] width 11 height 16
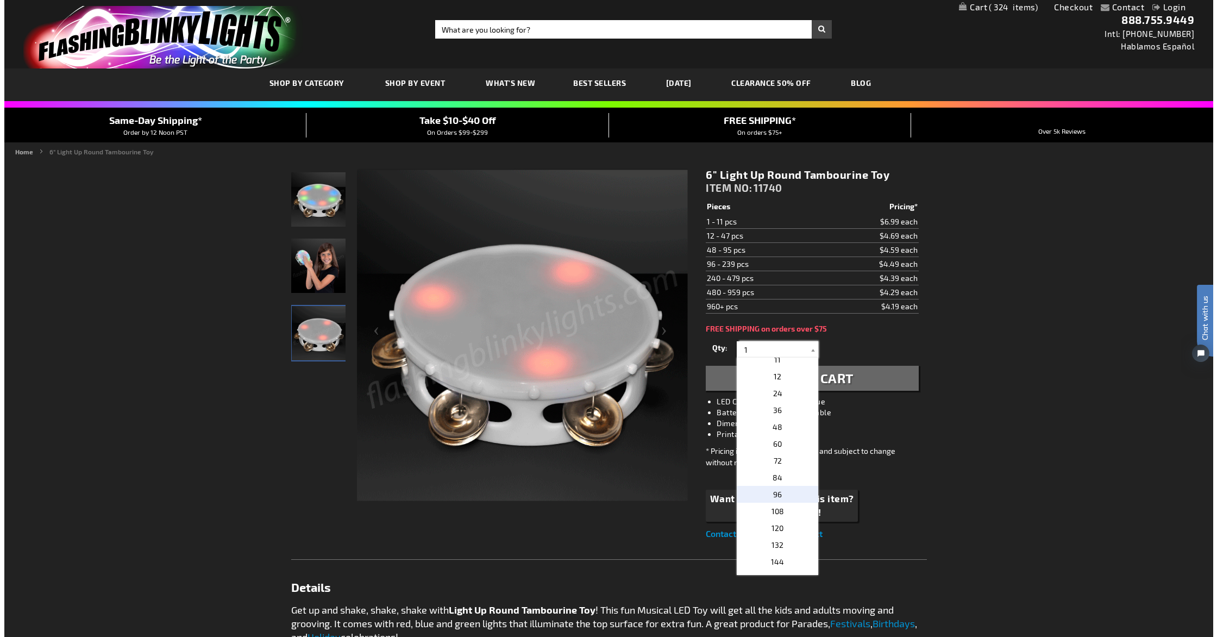
scroll to position [176, 0]
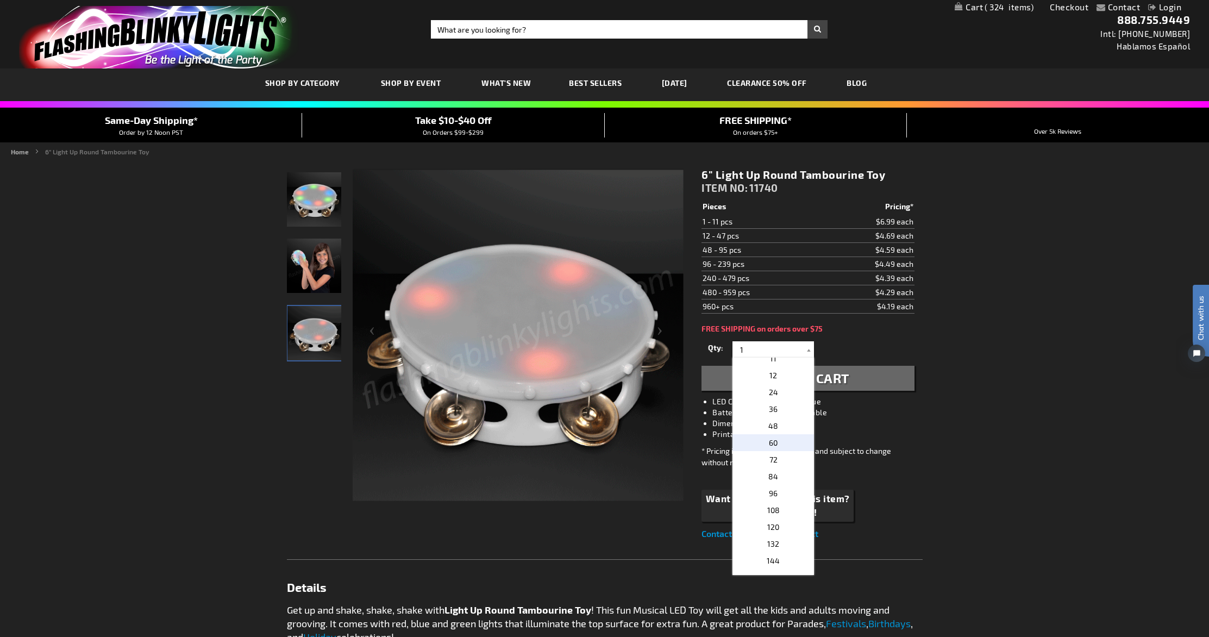
click at [786, 445] on p "60" at bounding box center [774, 442] width 82 height 17
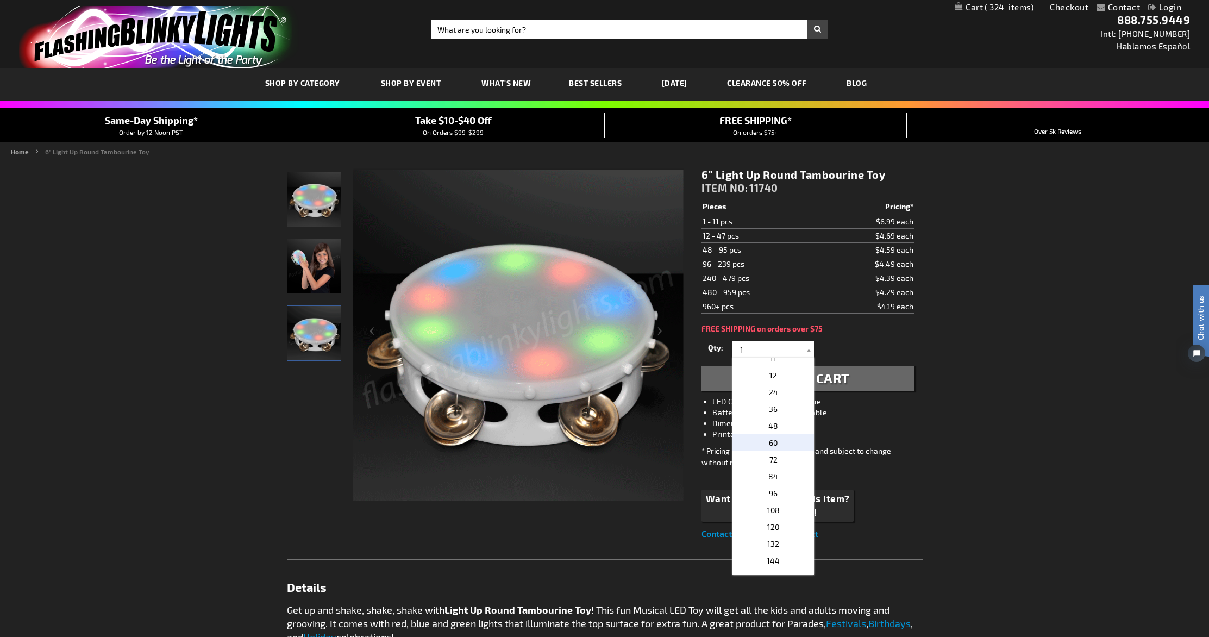
type input "60"
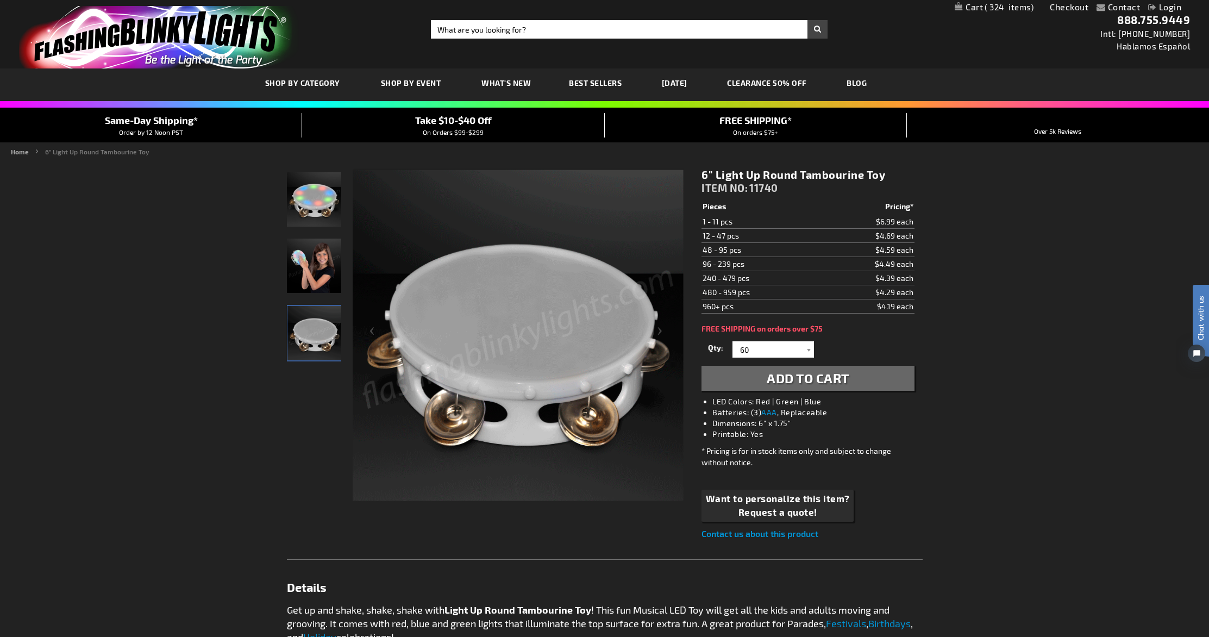
click at [833, 378] on span "Add to Cart" at bounding box center [808, 378] width 83 height 16
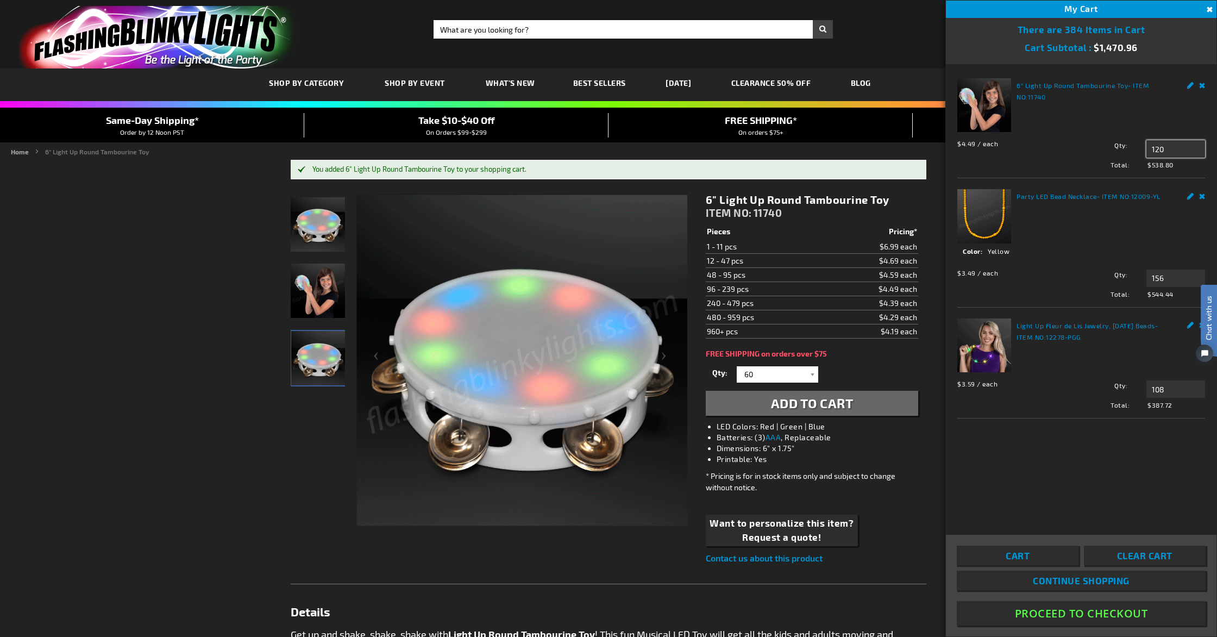
drag, startPoint x: 1166, startPoint y: 151, endPoint x: 1139, endPoint y: 149, distance: 27.2
click at [1139, 149] on div "Qty 120 Update" at bounding box center [1137, 148] width 136 height 17
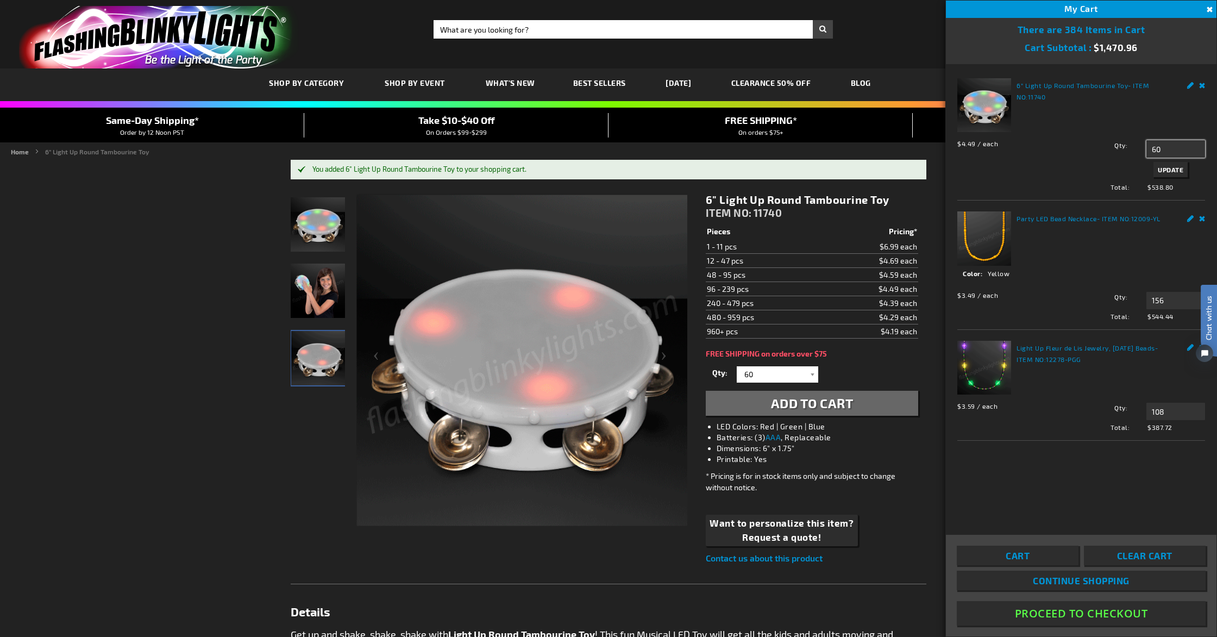
type input "60"
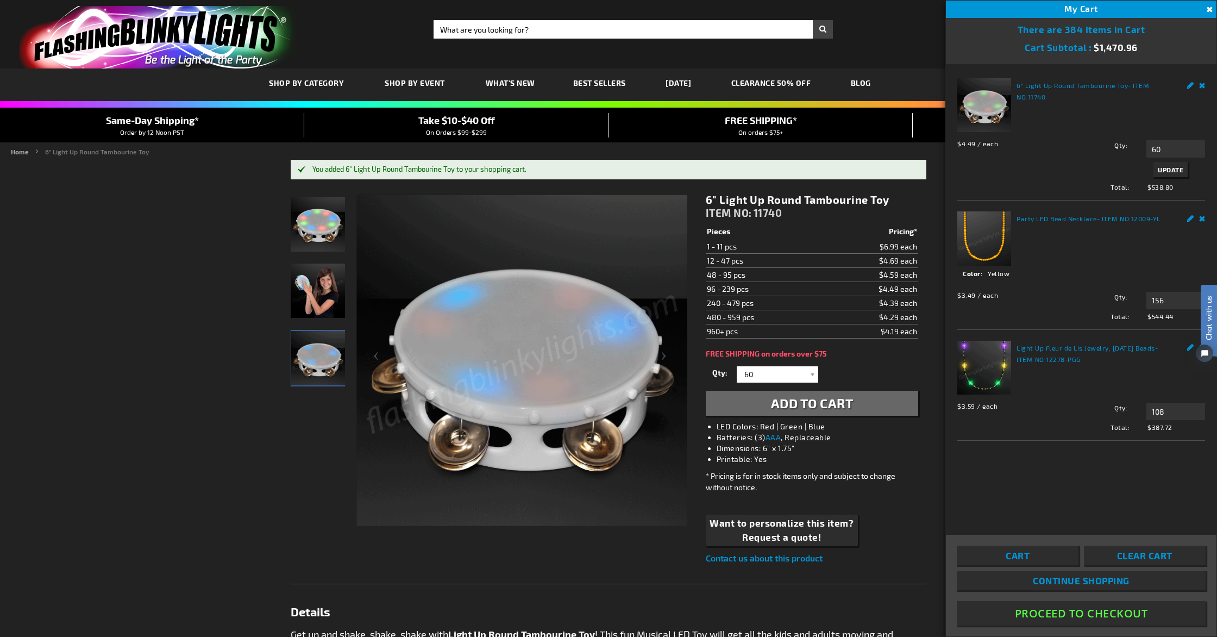
click at [1169, 171] on span "Update" at bounding box center [1171, 170] width 26 height 8
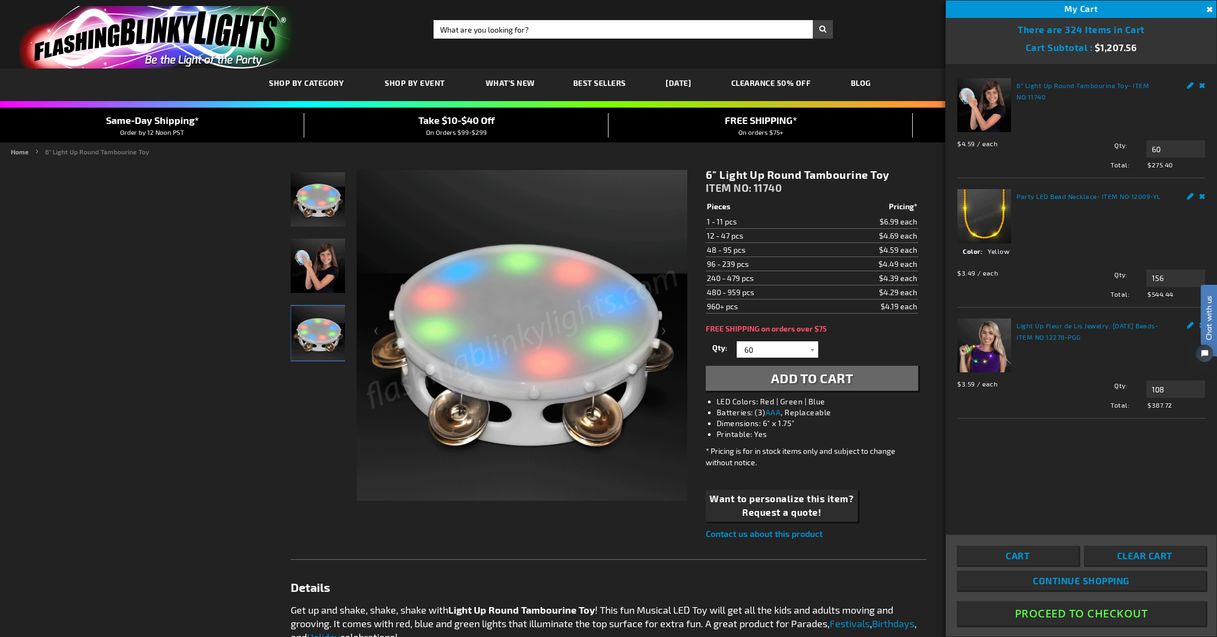
click at [1207, 10] on button "Close" at bounding box center [1209, 10] width 12 height 12
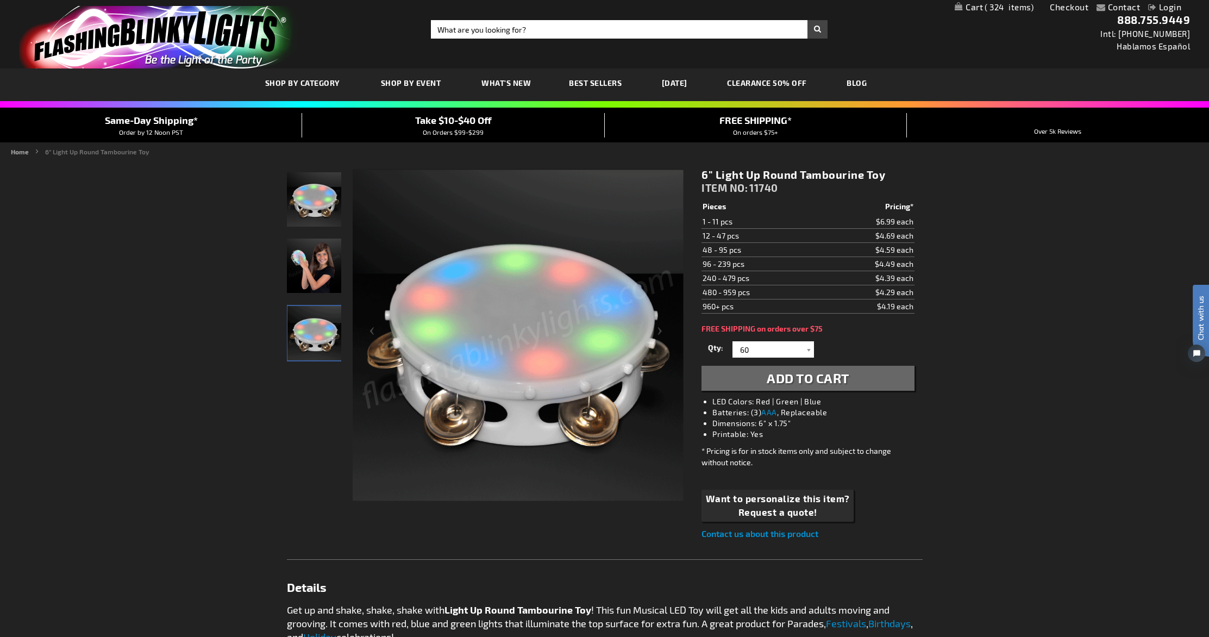
click at [1165, 8] on link "Login" at bounding box center [1164, 7] width 33 height 10
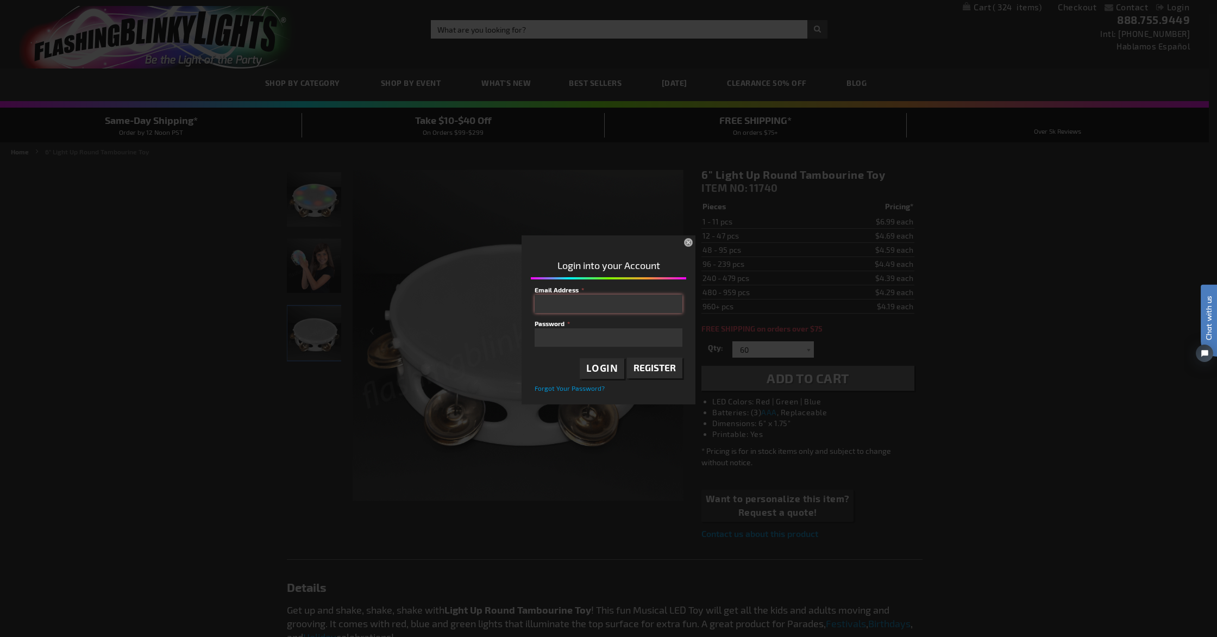
click at [592, 306] on input "Email Address" at bounding box center [609, 304] width 148 height 18
type input "[EMAIL_ADDRESS][DOMAIN_NAME]"
click at [591, 370] on span "Login" at bounding box center [602, 368] width 32 height 12
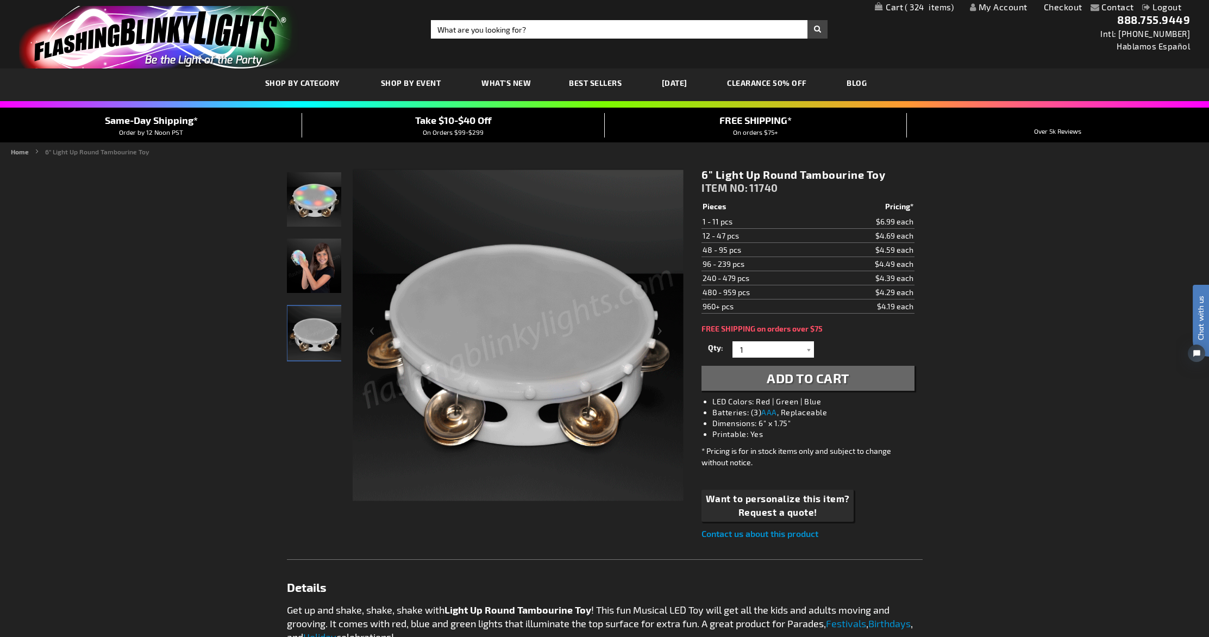
click at [914, 5] on span "324" at bounding box center [929, 7] width 49 height 10
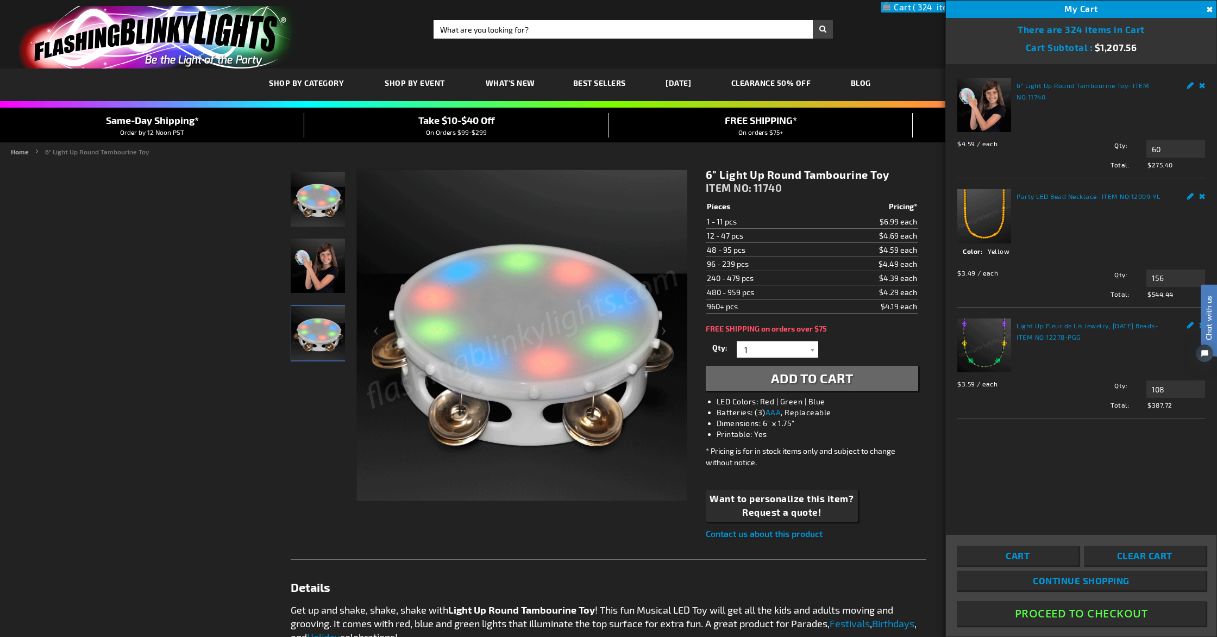
click at [1067, 615] on button "Proceed To Checkout" at bounding box center [1081, 613] width 249 height 24
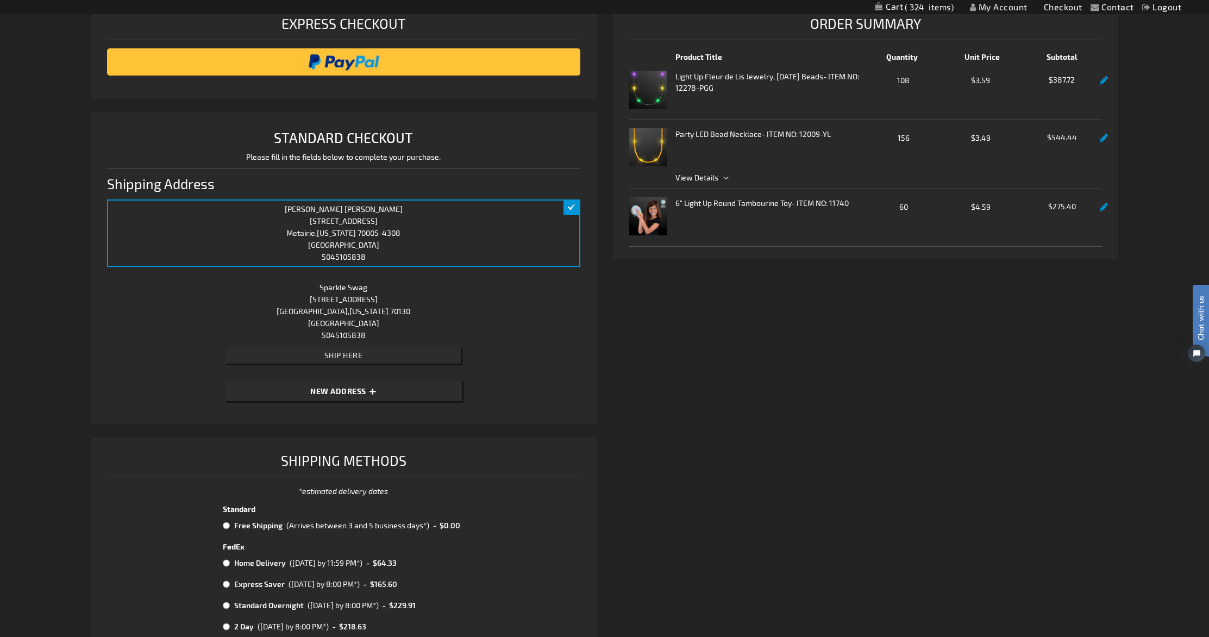
click at [354, 301] on div "Sparkle Swag 634 Orange St, Unit B New Orleans , Louisiana 70130 United States …" at bounding box center [343, 324] width 473 height 92
click at [353, 287] on div "Sparkle Swag 634 Orange St, Unit B New Orleans , Louisiana 70130 United States …" at bounding box center [343, 324] width 473 height 92
click at [351, 292] on div "Sparkle Swag 634 Orange St, Unit B New Orleans , Louisiana 70130 United States …" at bounding box center [343, 324] width 473 height 92
drag, startPoint x: 346, startPoint y: 327, endPoint x: 353, endPoint y: 346, distance: 20.8
click at [346, 328] on div "Sparkle Swag 634 Orange St, Unit B New Orleans , Louisiana 70130 United States …" at bounding box center [343, 324] width 473 height 92
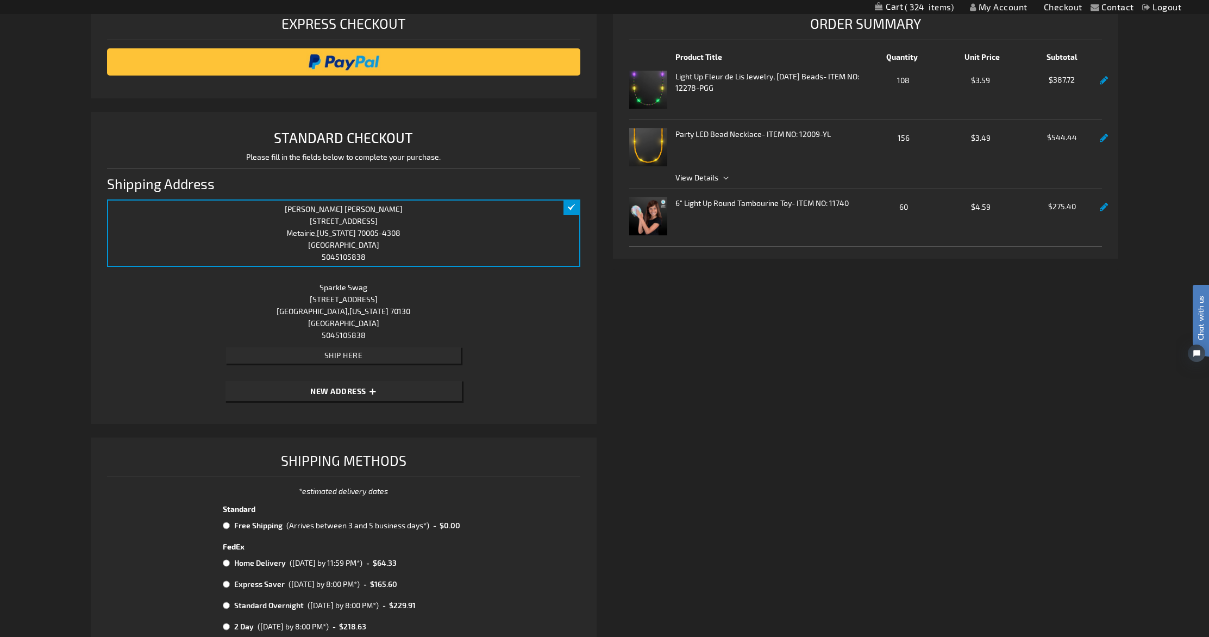
click at [572, 208] on div "Susan Wormser 508, Metairie Road, Metairie Road Metairie , Louisiana 70005-4308…" at bounding box center [343, 232] width 473 height 67
drag, startPoint x: 570, startPoint y: 207, endPoint x: 548, endPoint y: 258, distance: 55.3
click at [550, 258] on div "Susan Wormser 508, Metairie Road, Metairie Road Metairie , Louisiana 70005-4308…" at bounding box center [343, 232] width 473 height 67
click at [356, 297] on div "Sparkle Swag 634 Orange St, Unit B New Orleans , Louisiana 70130 United States …" at bounding box center [343, 324] width 473 height 92
click at [354, 302] on div "Sparkle Swag 634 Orange St, Unit B New Orleans , Louisiana 70130 United States …" at bounding box center [343, 324] width 473 height 92
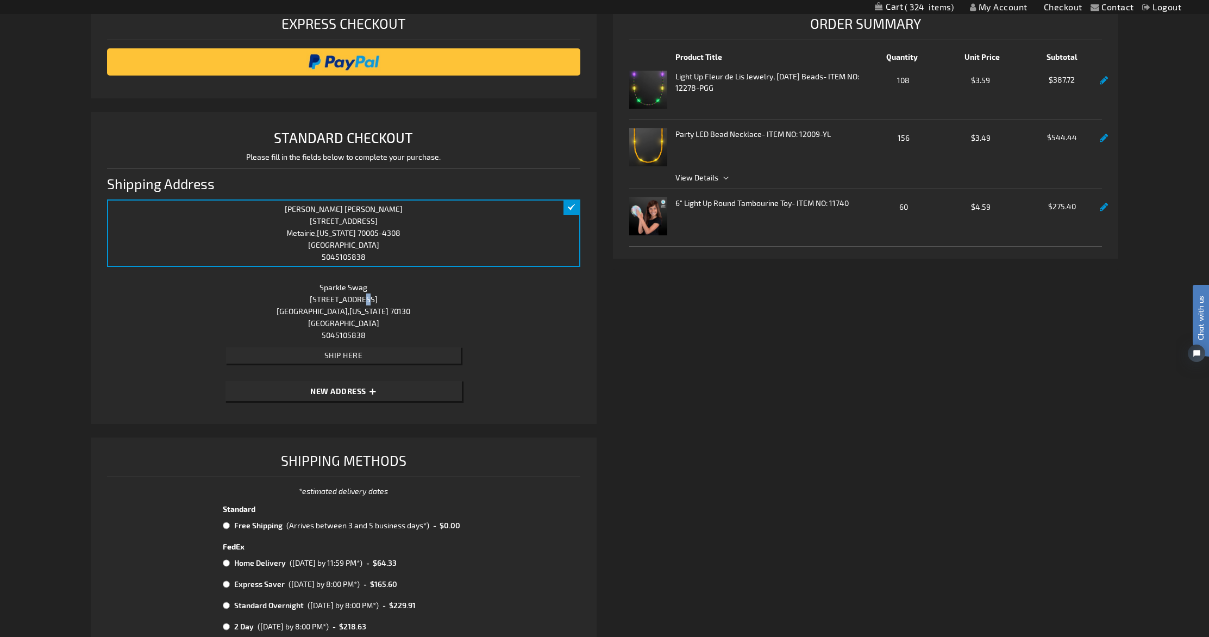
click at [355, 302] on div "Sparkle Swag 634 Orange St, Unit B New Orleans , Louisiana 70130 United States …" at bounding box center [343, 324] width 473 height 92
click at [490, 312] on div "Sparkle Swag 634 Orange St, Unit B New Orleans , Louisiana 70130 United States …" at bounding box center [343, 324] width 473 height 92
click at [409, 356] on button "Ship Here" at bounding box center [343, 355] width 235 height 16
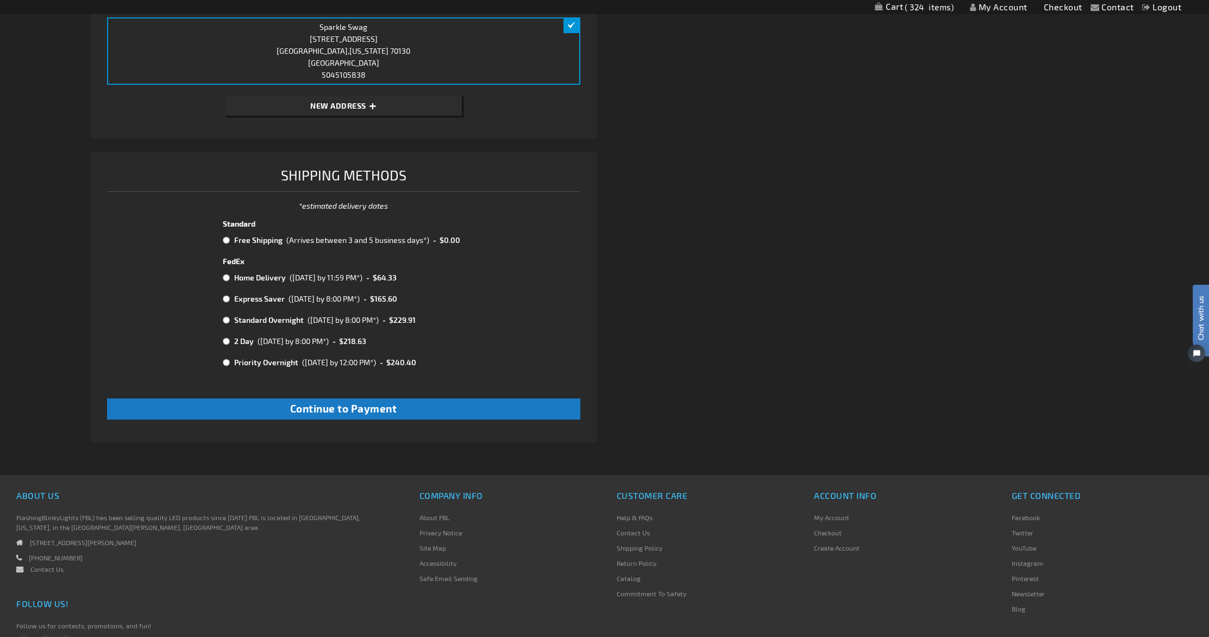
scroll to position [447, 0]
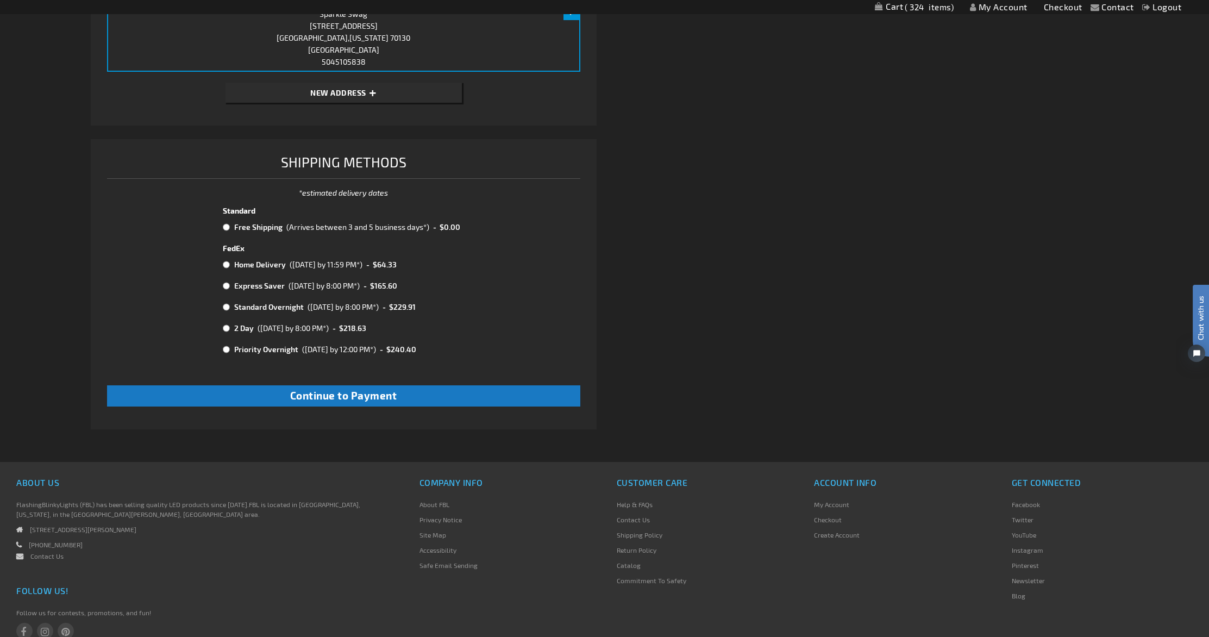
click at [227, 227] on input "radio" at bounding box center [226, 227] width 7 height 9
radio input "true"
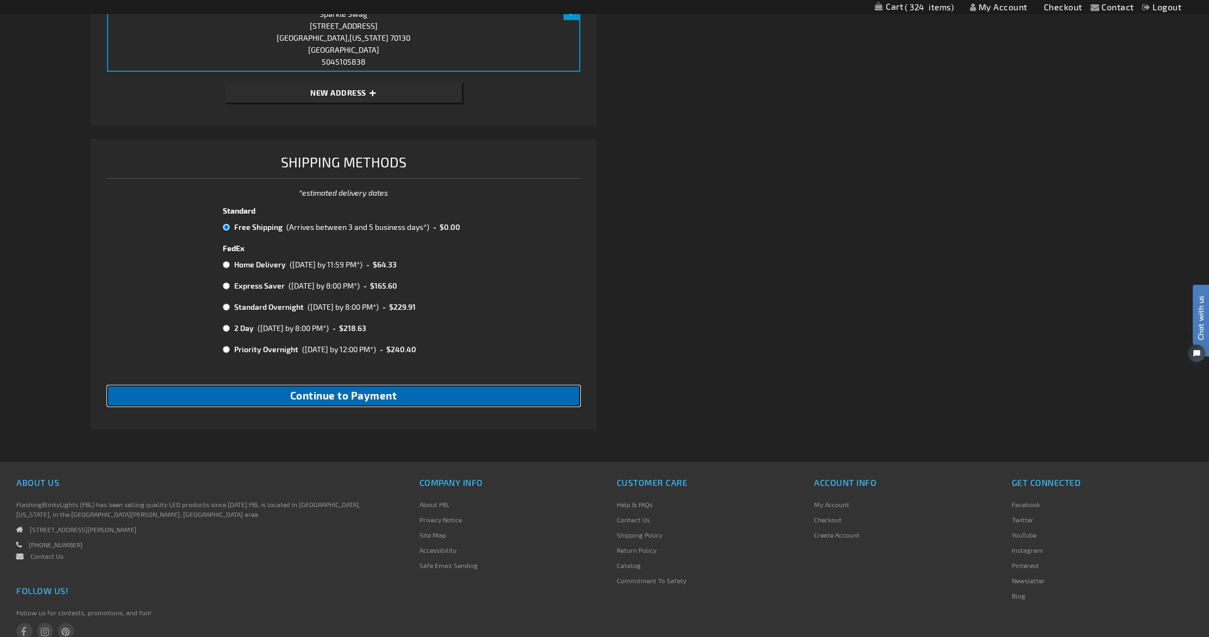
click at [494, 406] on button "Continue to Payment" at bounding box center [343, 395] width 473 height 21
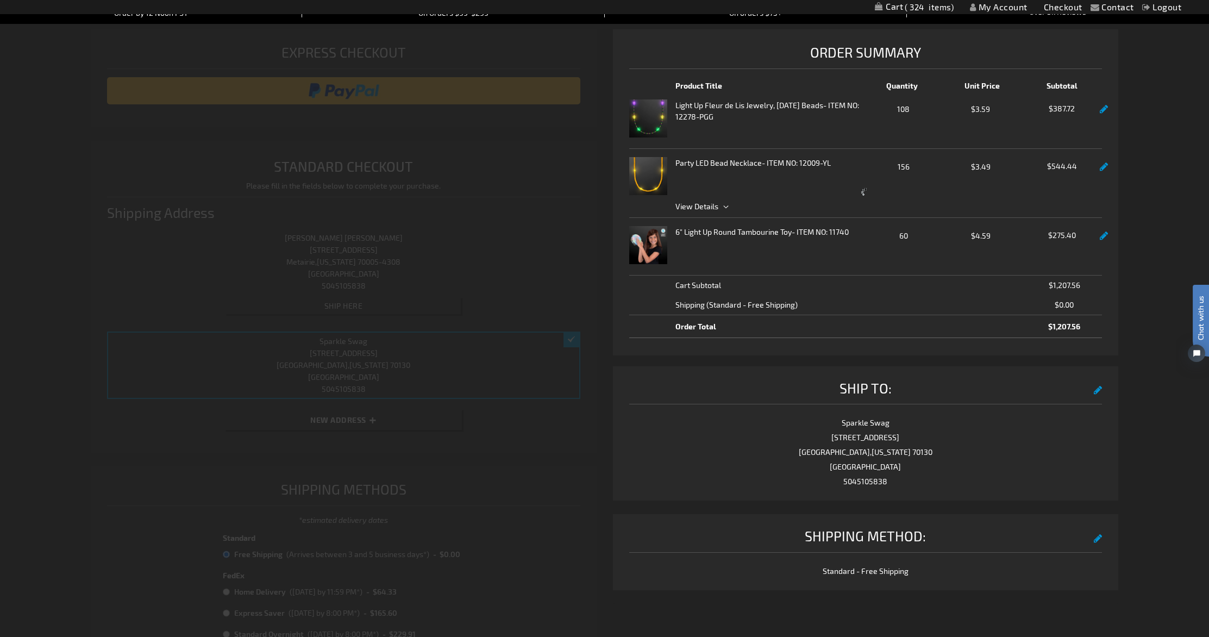
select select "7714c19e19ea62dfed161559f66807198b31aead"
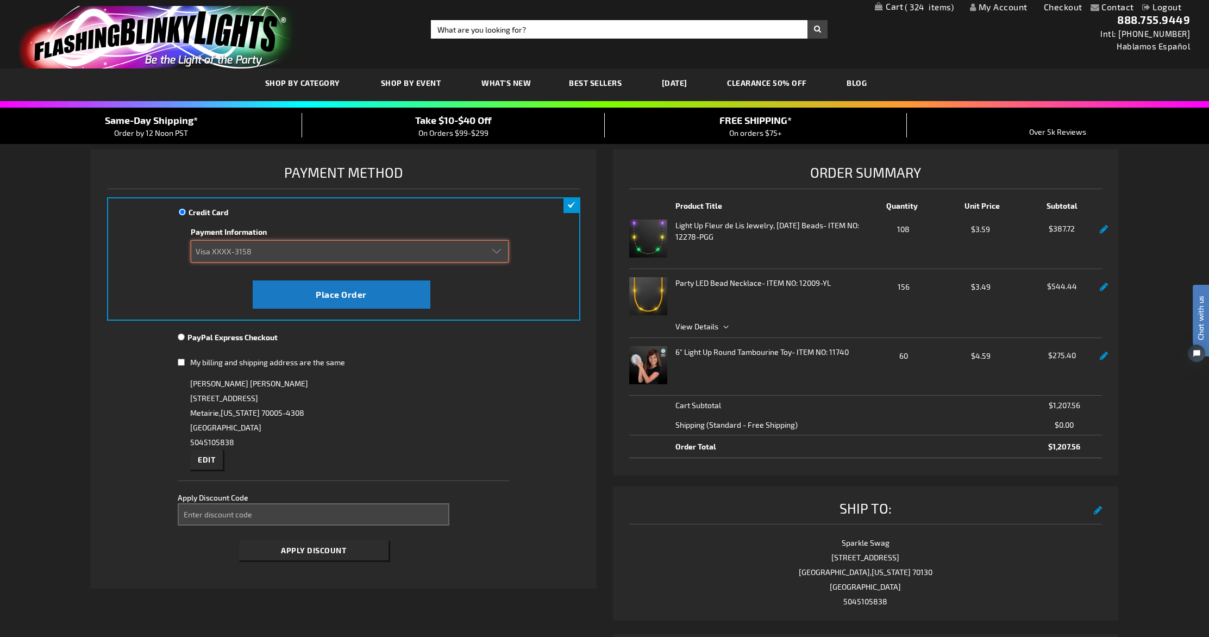
click at [495, 252] on select "Add new card Visa XXXX-3693 Visa XXXX-3764 Visa XXXX-3158" at bounding box center [350, 251] width 318 height 22
click at [191, 240] on select "Add new card Visa XXXX-3693 Visa XXXX-3764 Visa XXXX-3158" at bounding box center [350, 251] width 318 height 22
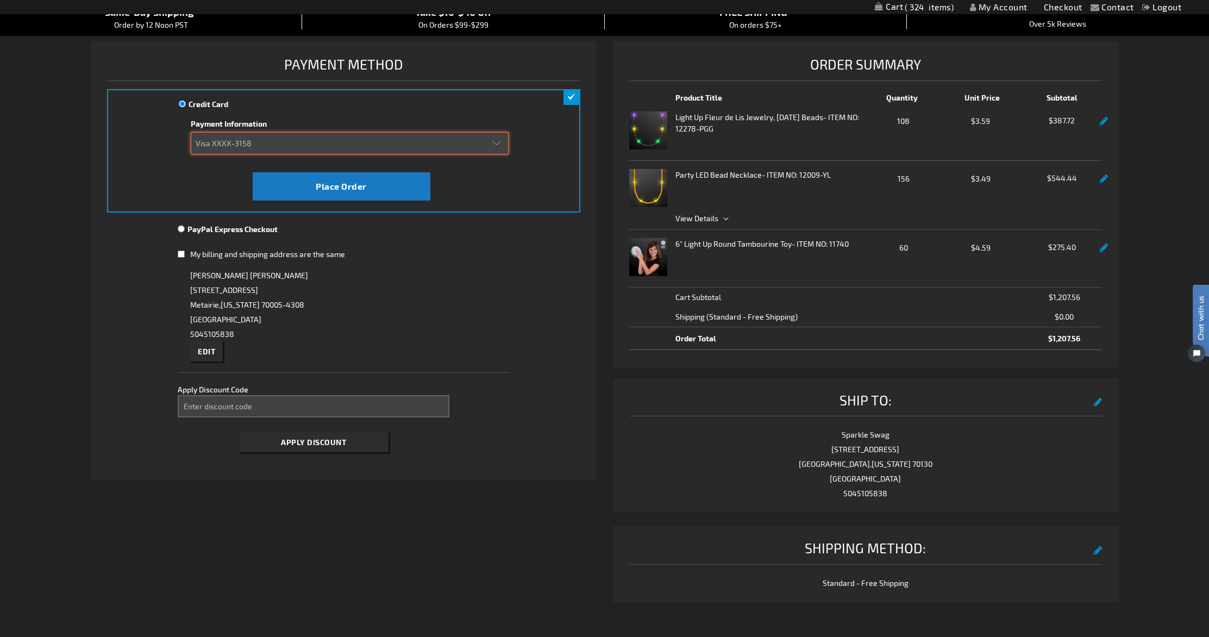
scroll to position [98, 0]
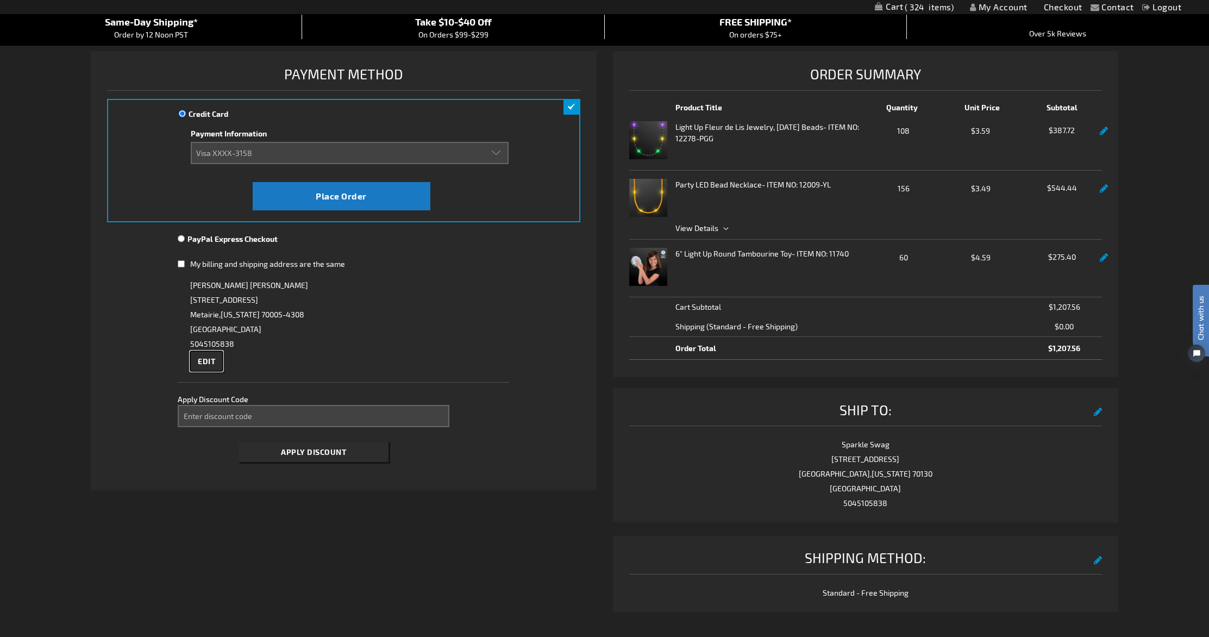
click at [201, 360] on span "Edit" at bounding box center [206, 360] width 17 height 9
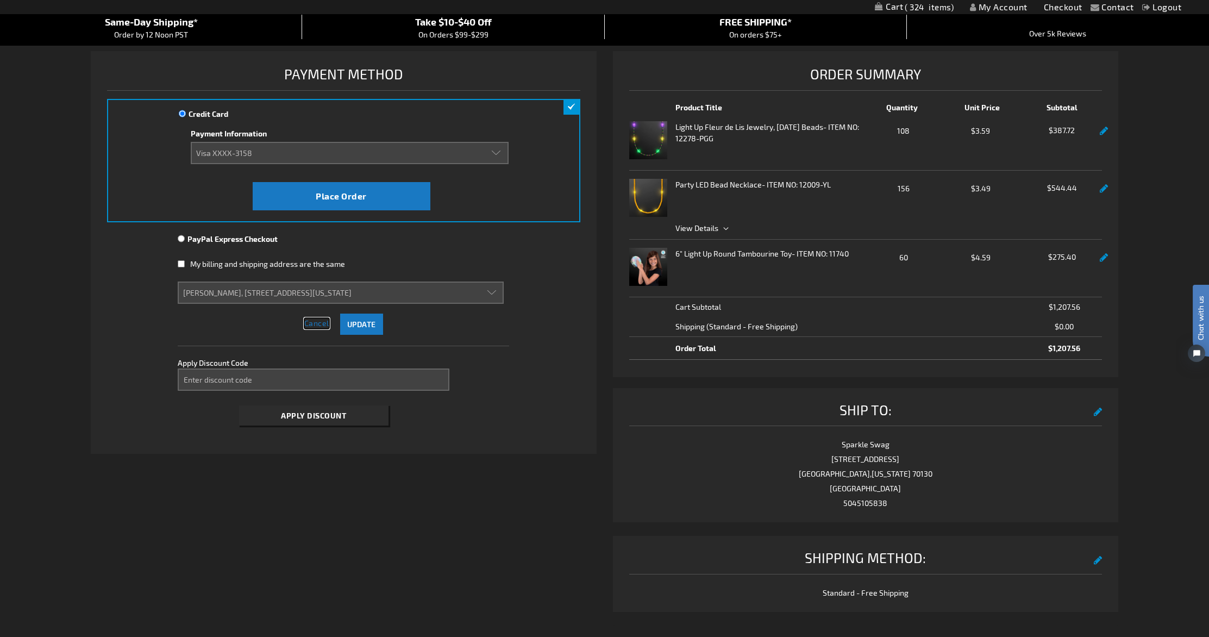
drag, startPoint x: 309, startPoint y: 322, endPoint x: 220, endPoint y: 276, distance: 100.1
click at [308, 321] on span "Cancel" at bounding box center [316, 322] width 25 height 9
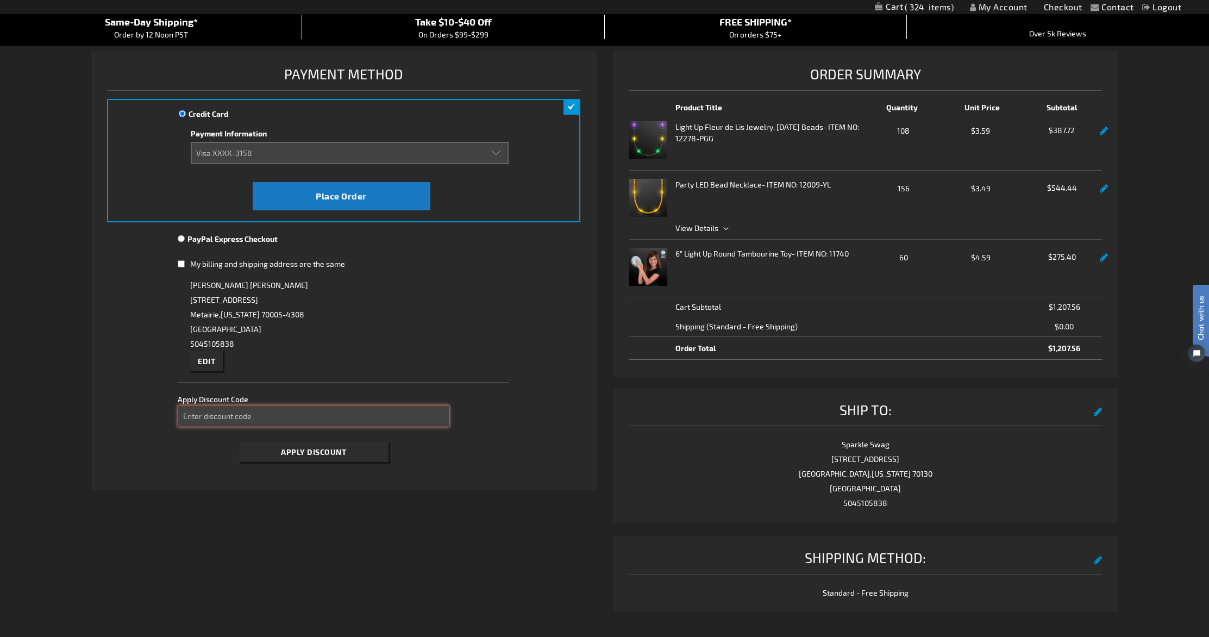
click at [264, 416] on input "Enter discount code" at bounding box center [314, 416] width 272 height 22
type input "40OFF"
click at [323, 454] on span "Apply Discount" at bounding box center [313, 451] width 65 height 9
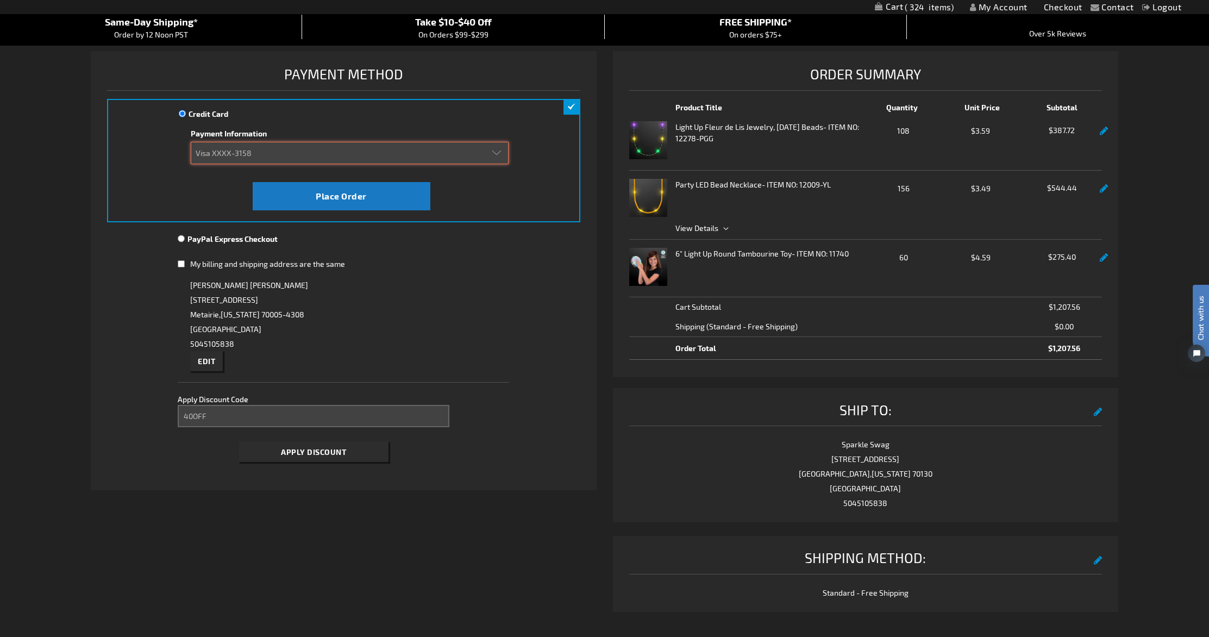
click at [490, 156] on select "Add new card Visa XXXX-3693 Visa XXXX-3764 Visa XXXX-3158" at bounding box center [350, 153] width 318 height 22
click at [191, 142] on select "Add new card Visa XXXX-3693 Visa XXXX-3764 Visa XXXX-3158" at bounding box center [350, 153] width 318 height 22
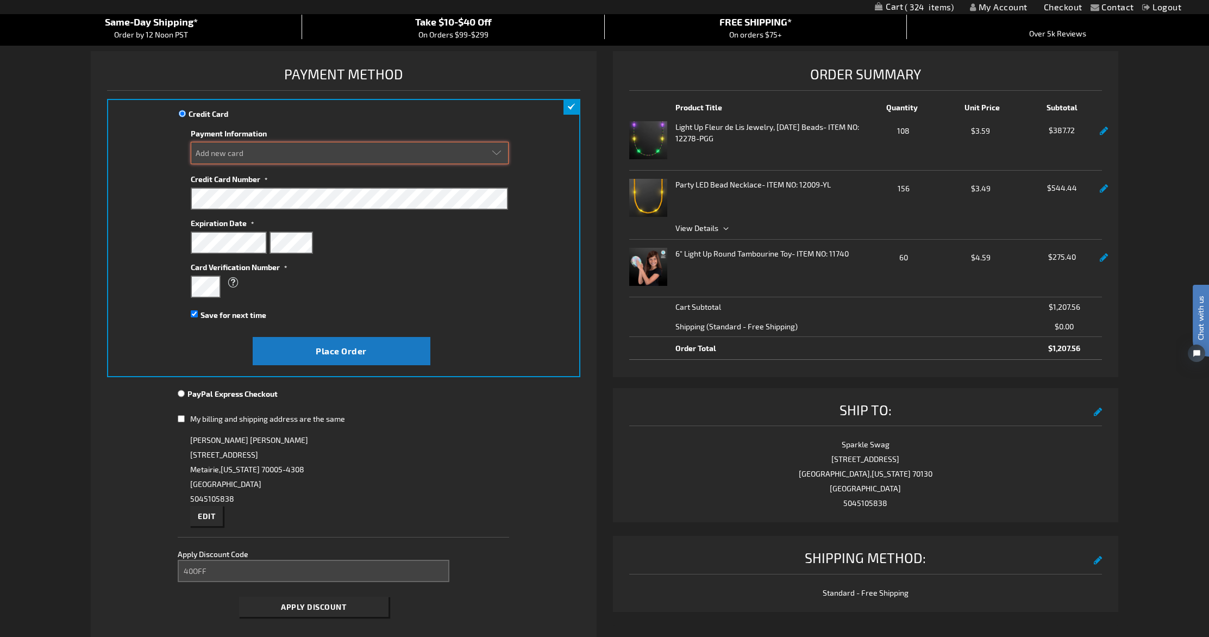
click at [234, 161] on select "Add new card Visa XXXX-3693 Visa XXXX-3764 Visa XXXX-3158" at bounding box center [350, 153] width 318 height 22
click at [191, 142] on select "Add new card Visa XXXX-3693 Visa XXXX-3764 Visa XXXX-3158" at bounding box center [350, 153] width 318 height 22
click at [253, 151] on select "Add new card Visa XXXX-3693 Visa XXXX-3764 Visa XXXX-3158" at bounding box center [350, 153] width 318 height 22
click at [191, 142] on select "Add new card Visa XXXX-3693 Visa XXXX-3764 Visa XXXX-3158" at bounding box center [350, 153] width 318 height 22
select select "078b59a0d42b787a352c285c8b19e57996c7b3fd"
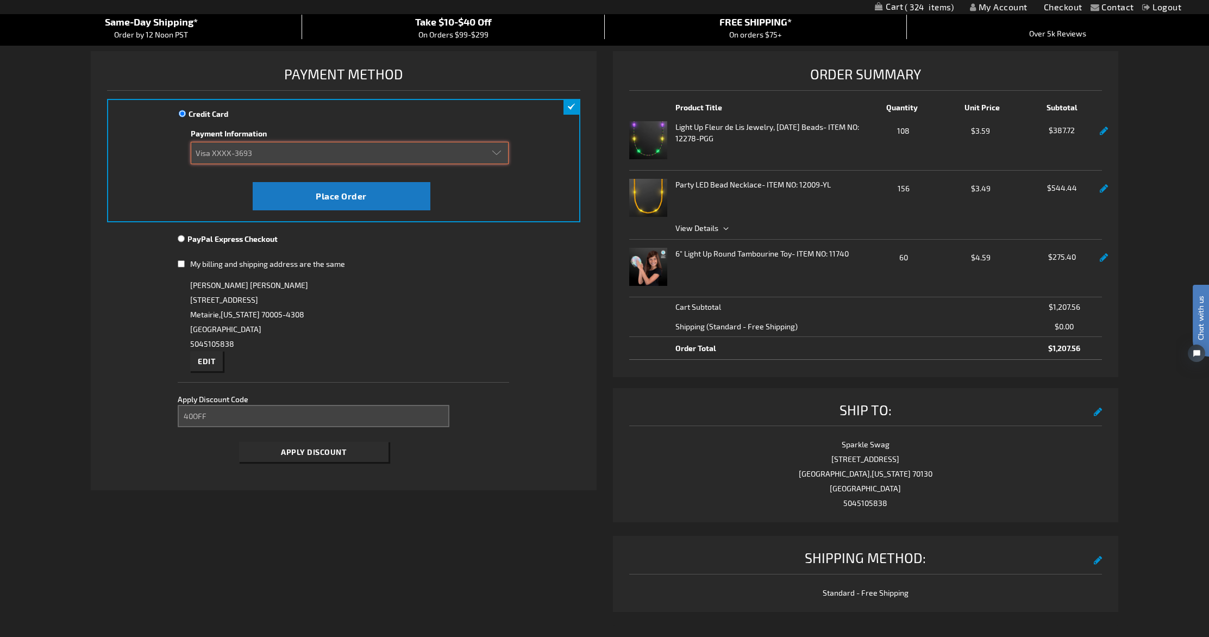
click at [361, 155] on select "Add new card Visa XXXX-3693 Visa XXXX-3764 Visa XXXX-3158" at bounding box center [350, 153] width 318 height 22
click at [191, 142] on select "Add new card Visa XXXX-3693 Visa XXXX-3764 Visa XXXX-3158" at bounding box center [350, 153] width 318 height 22
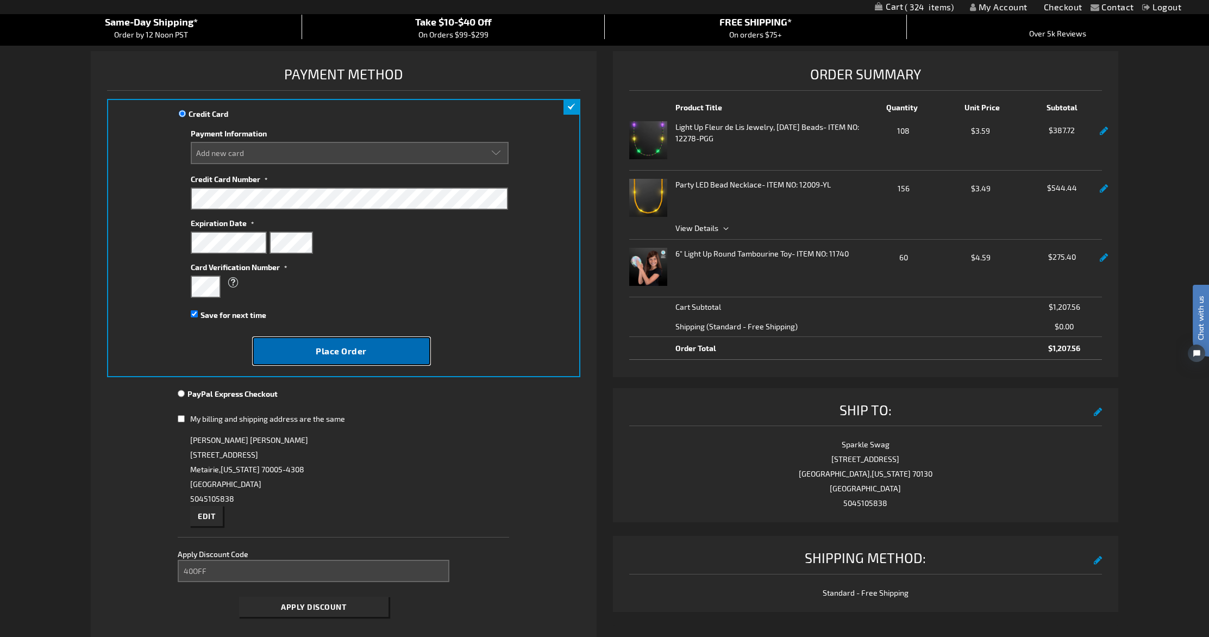
click at [374, 351] on button "Place Order" at bounding box center [342, 351] width 178 height 28
select select
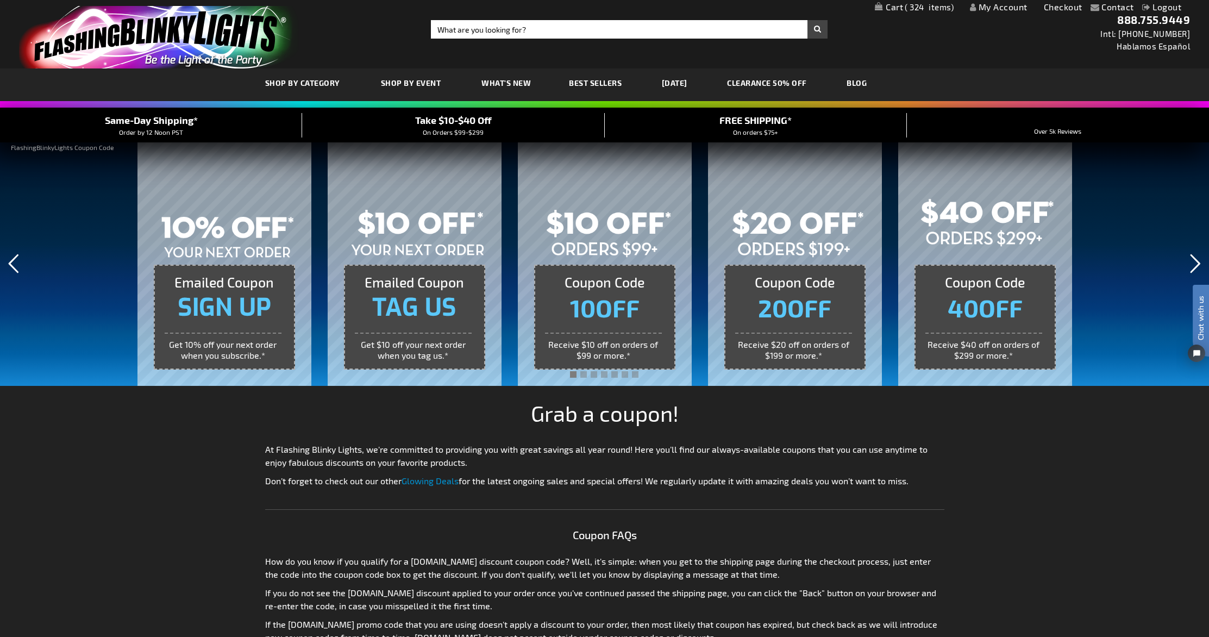
click at [987, 347] on rs-layer "Receive $40 off on orders of $299 or more.*" at bounding box center [983, 346] width 117 height 26
click at [1199, 267] on html "Chat with us" at bounding box center [1193, 318] width 33 height 190
click at [1199, 265] on html "Chat with us" at bounding box center [1193, 318] width 33 height 190
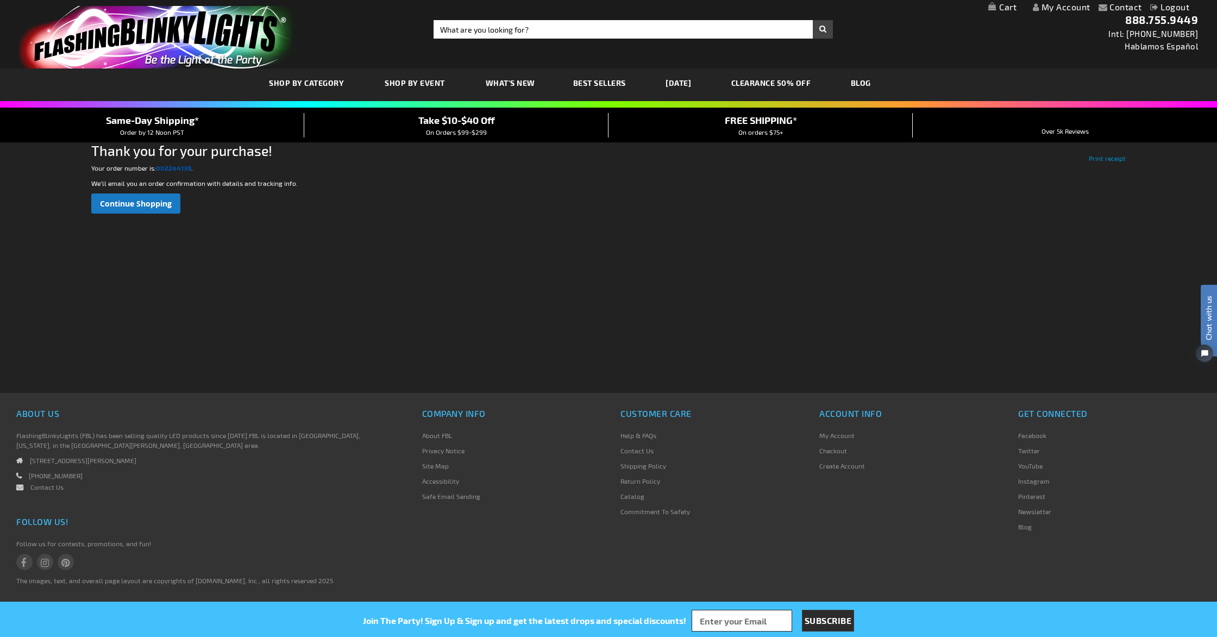
click at [176, 167] on strong "002244138" at bounding box center [173, 168] width 35 height 8
